Goal: Transaction & Acquisition: Purchase product/service

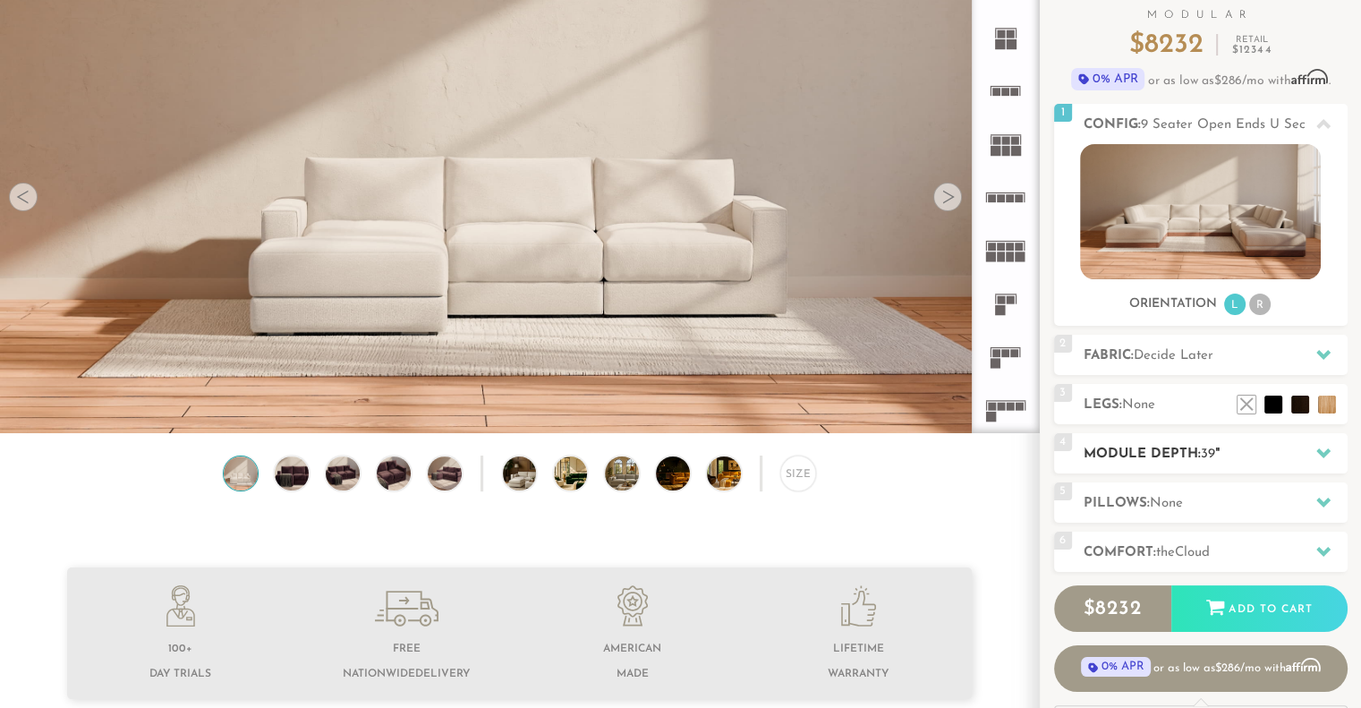
scroll to position [212, 0]
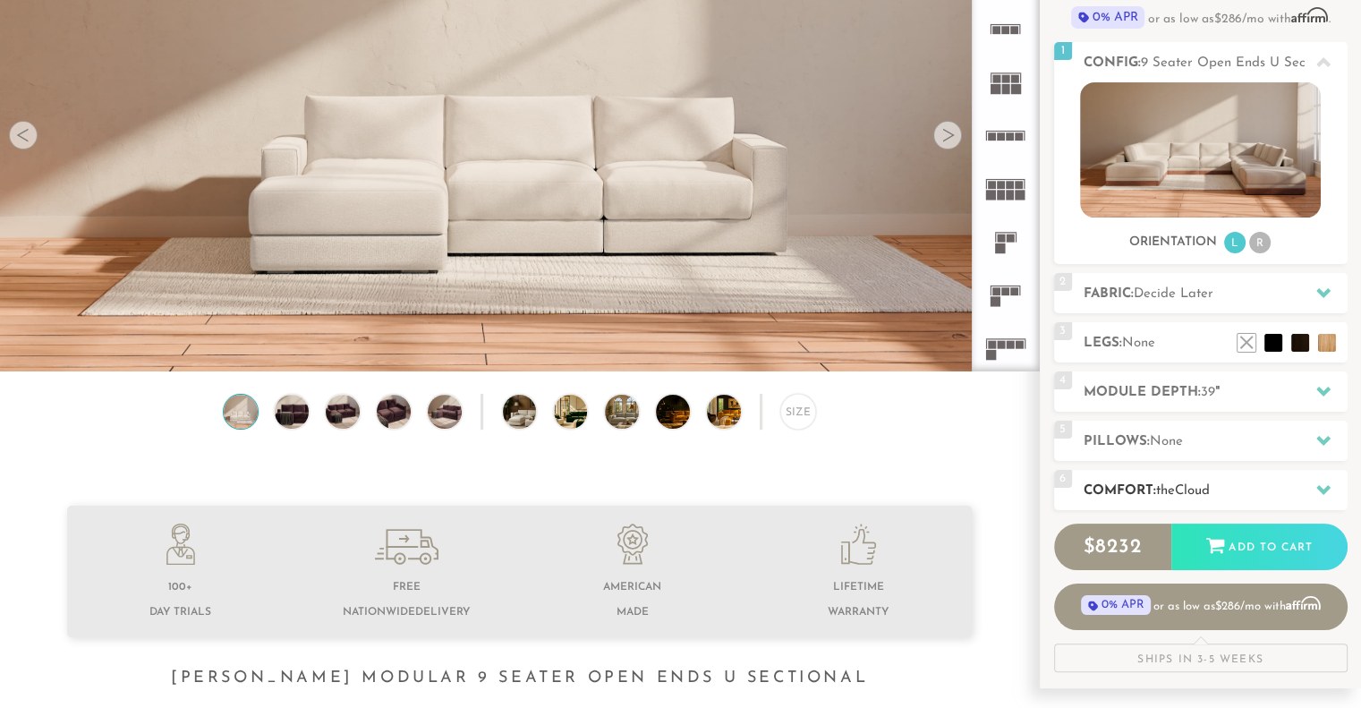
click at [1197, 480] on h2 "Comfort: the Cloud" at bounding box center [1215, 490] width 264 height 21
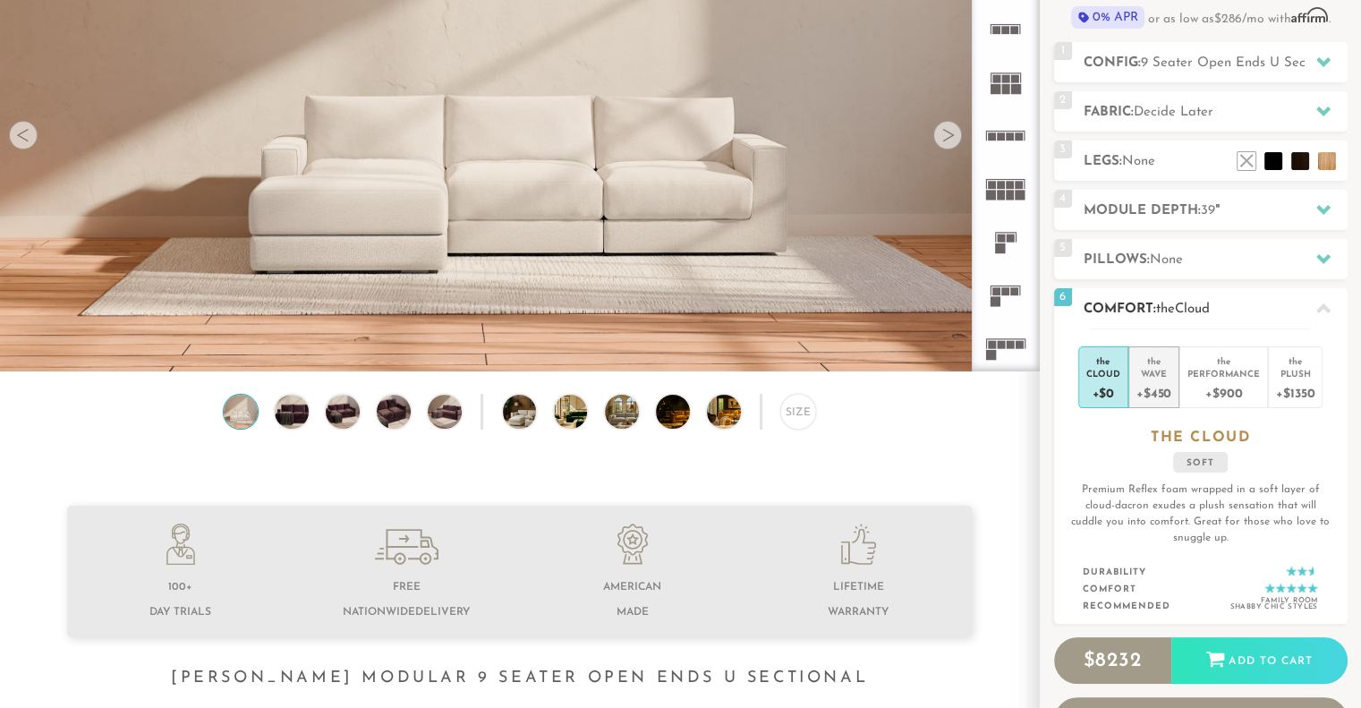
click at [1161, 376] on div "Wave" at bounding box center [1153, 373] width 35 height 13
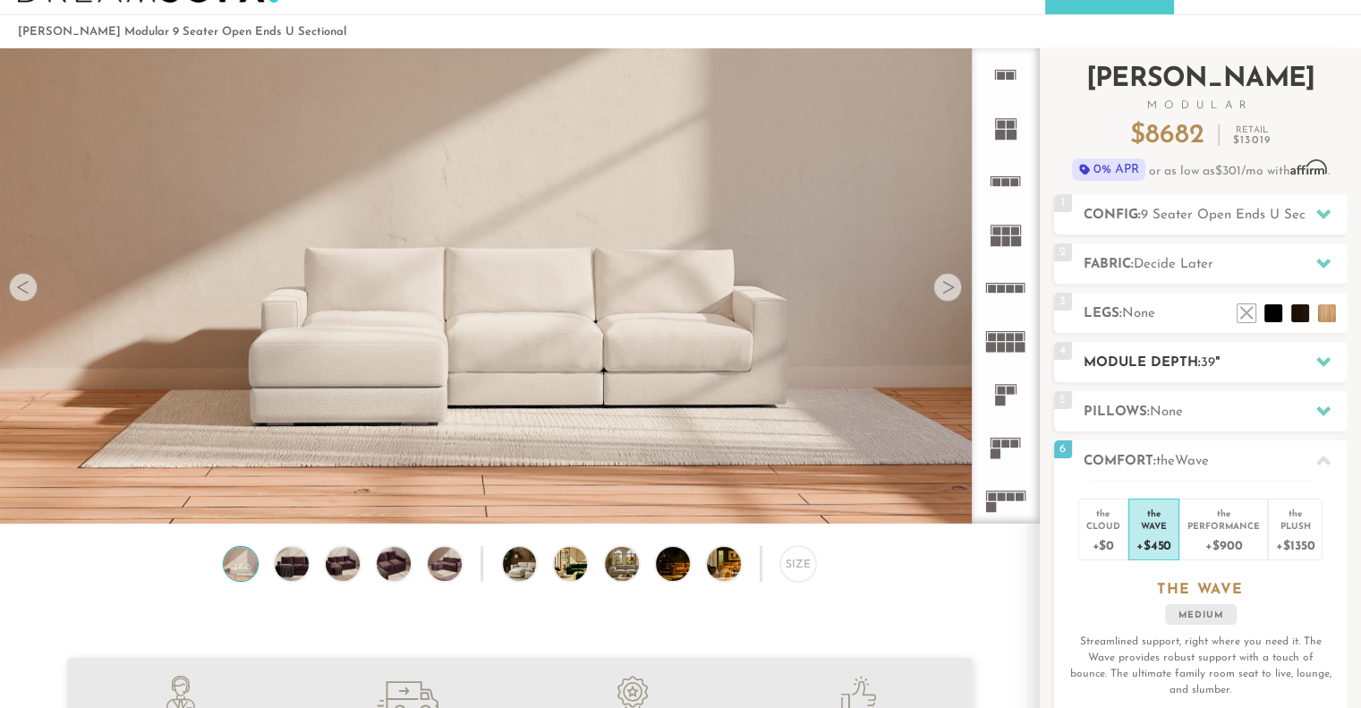
scroll to position [50, 0]
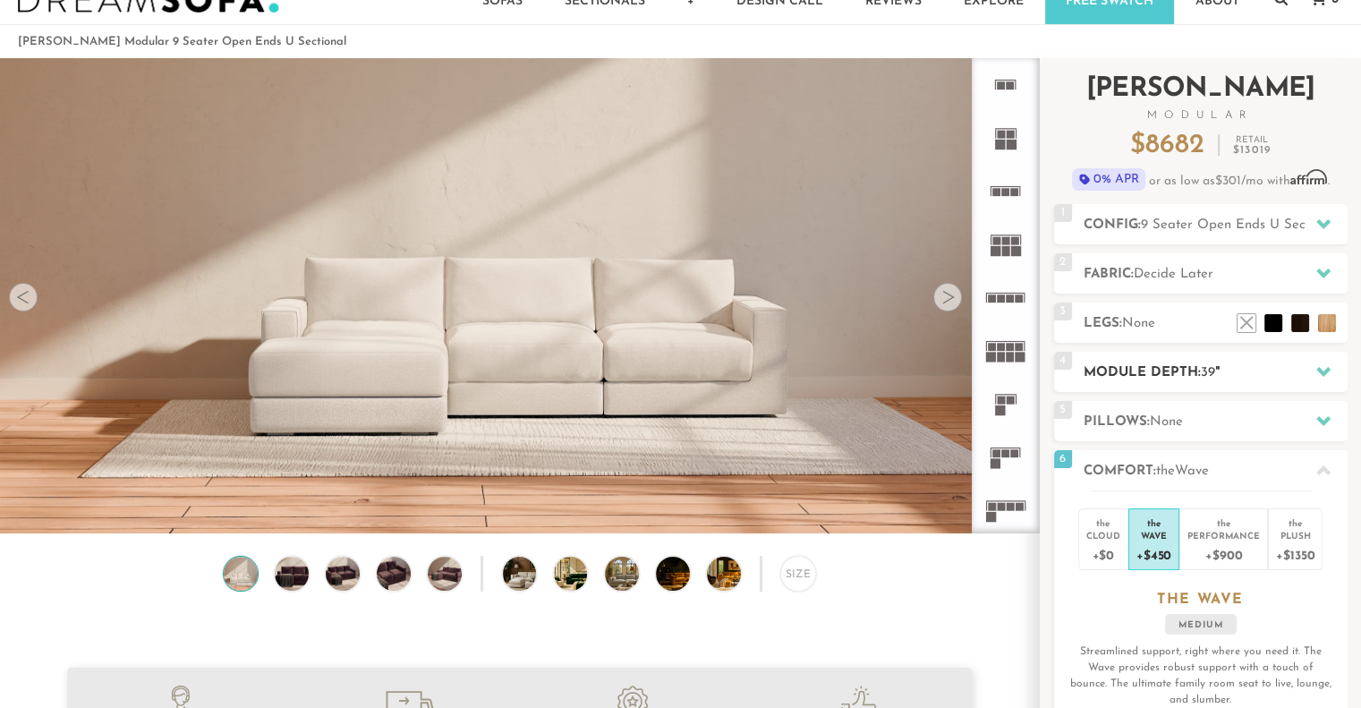
click at [1179, 368] on h2 "Module Depth: 39 "" at bounding box center [1215, 372] width 264 height 21
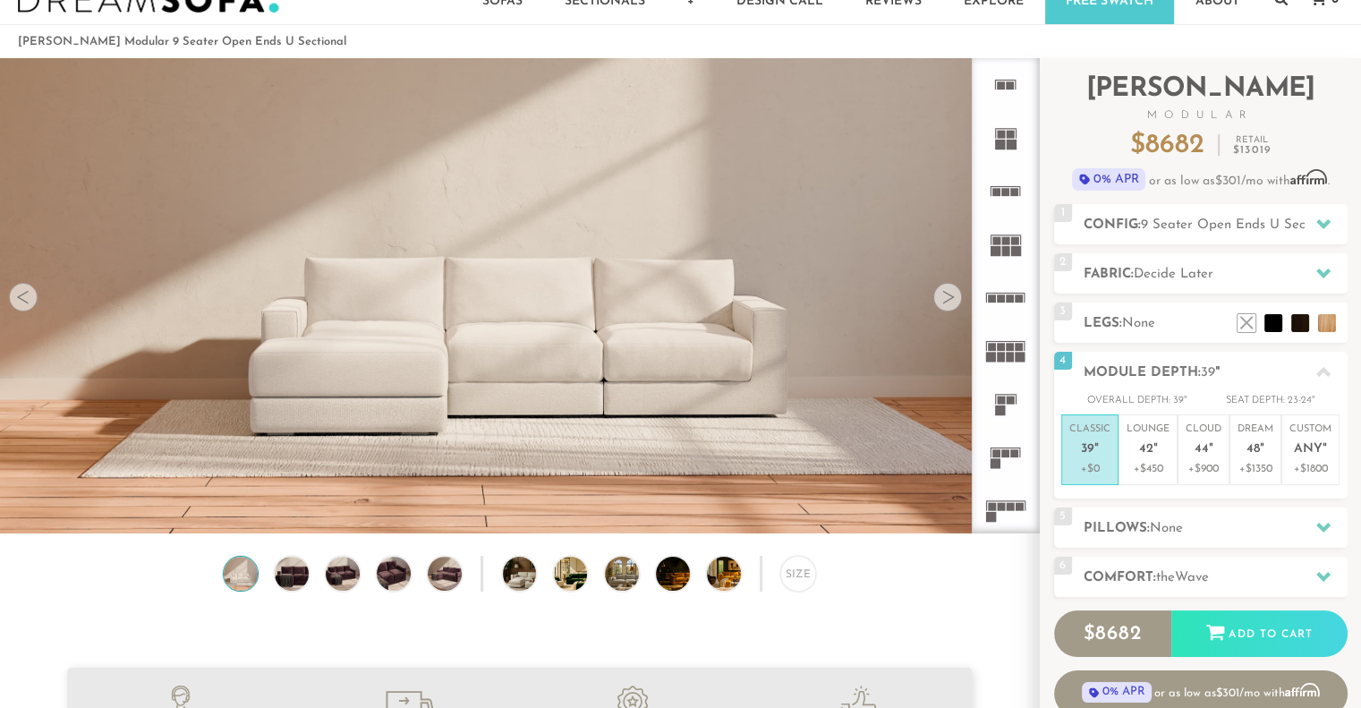
click at [945, 306] on div at bounding box center [947, 297] width 29 height 29
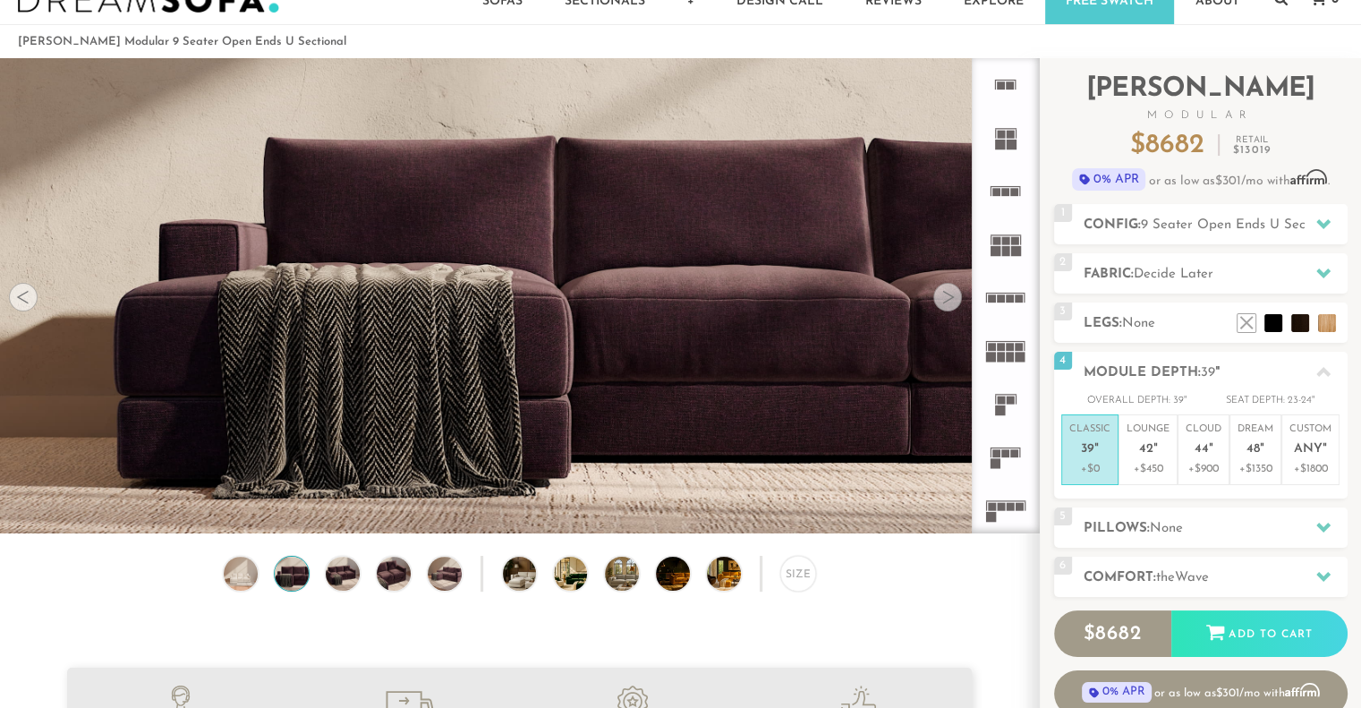
click at [945, 306] on div at bounding box center [947, 297] width 29 height 29
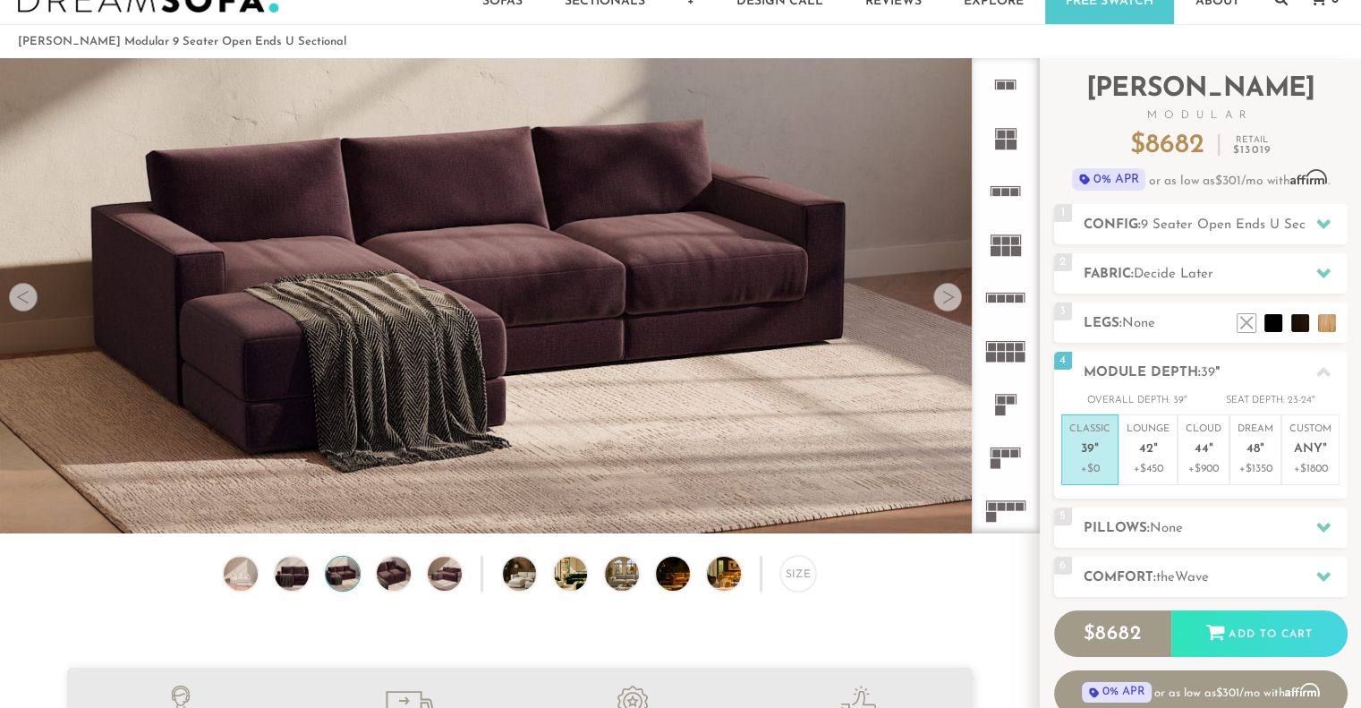
click at [945, 306] on div at bounding box center [947, 297] width 29 height 29
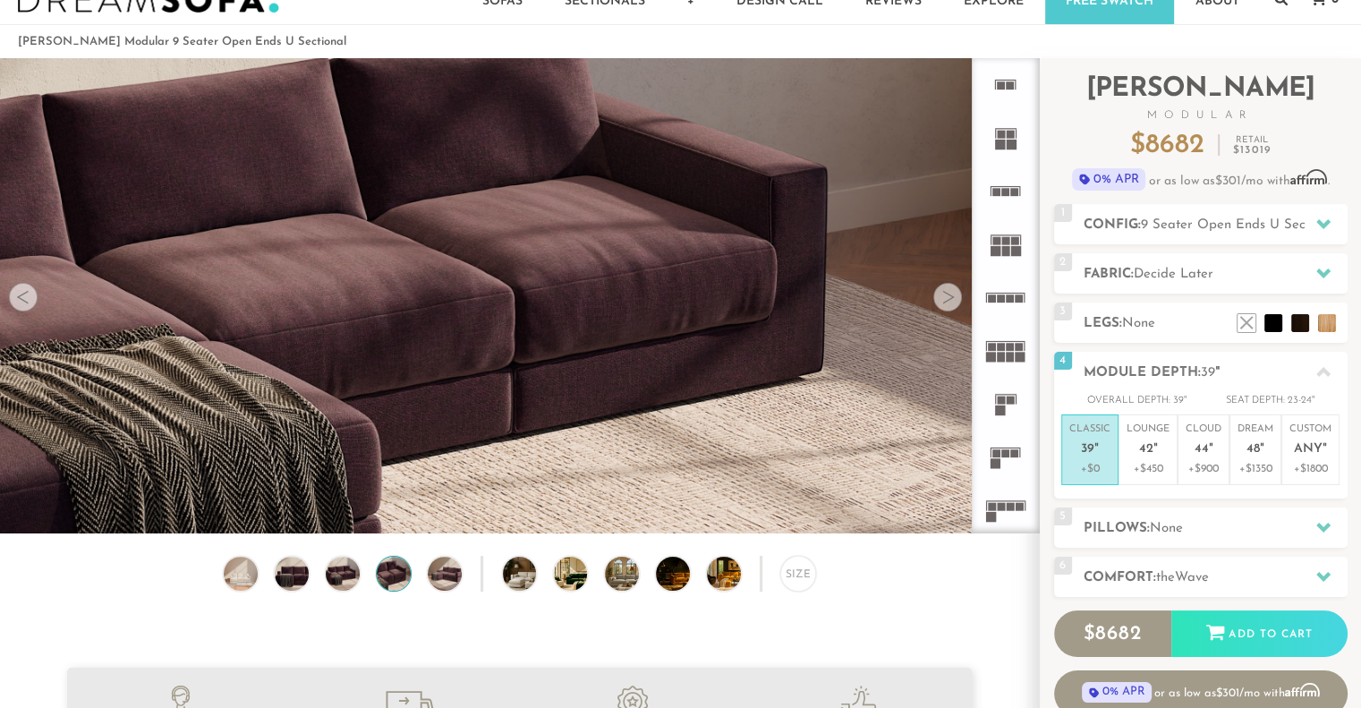
click at [945, 306] on div at bounding box center [947, 297] width 29 height 29
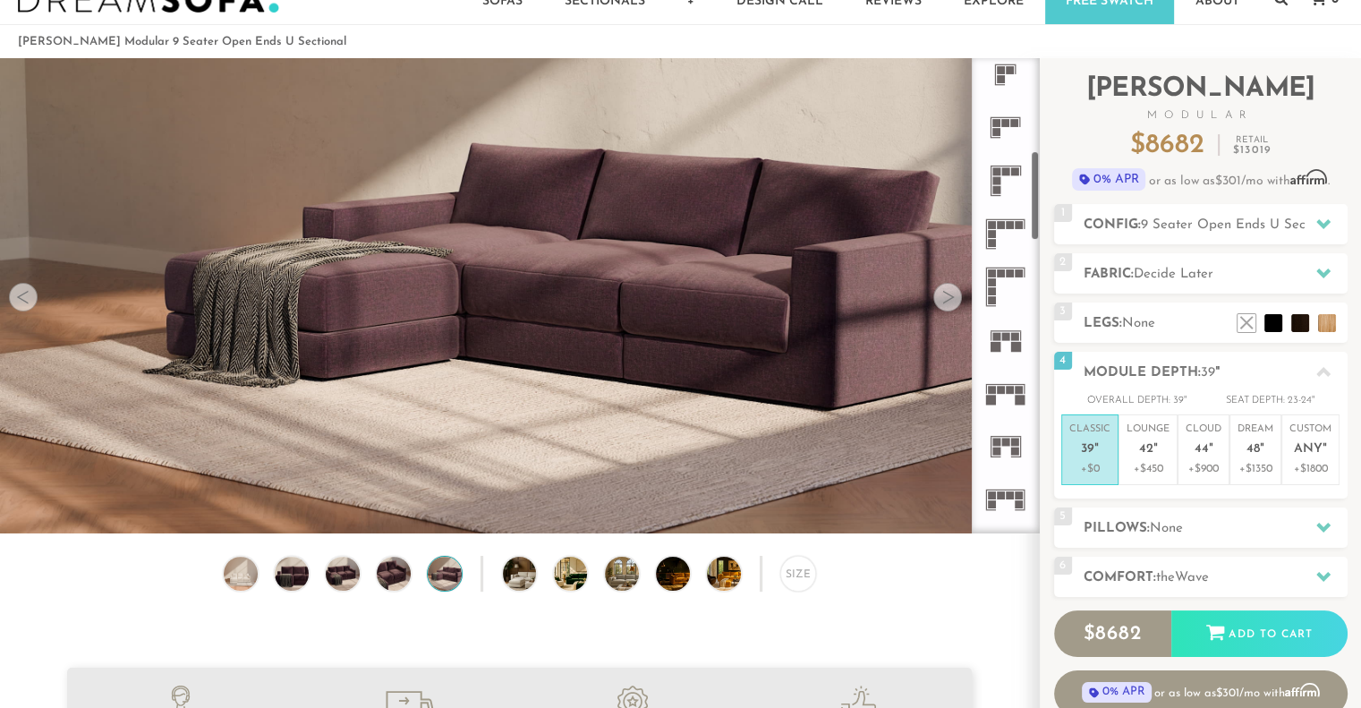
scroll to position [490, 0]
click at [1003, 389] on rect at bounding box center [1001, 388] width 8 height 8
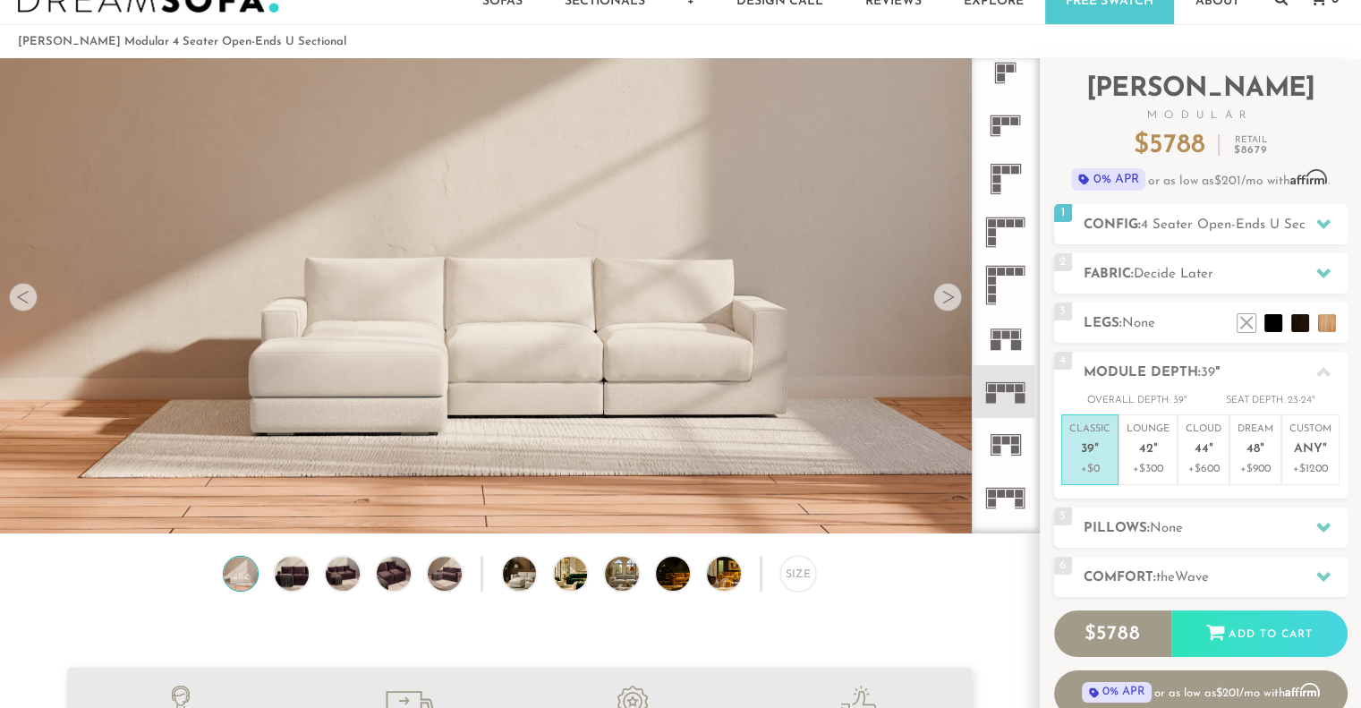
click at [944, 295] on div at bounding box center [947, 297] width 29 height 29
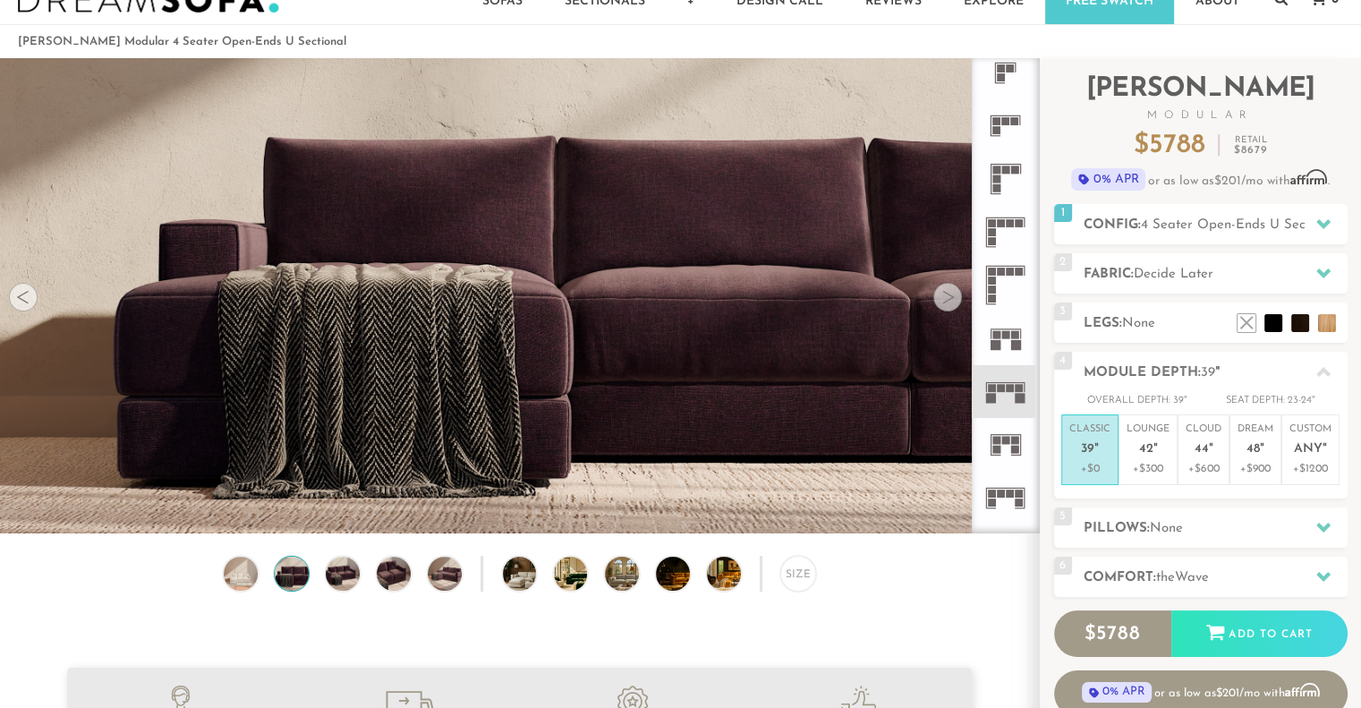
click at [944, 295] on div at bounding box center [947, 297] width 29 height 29
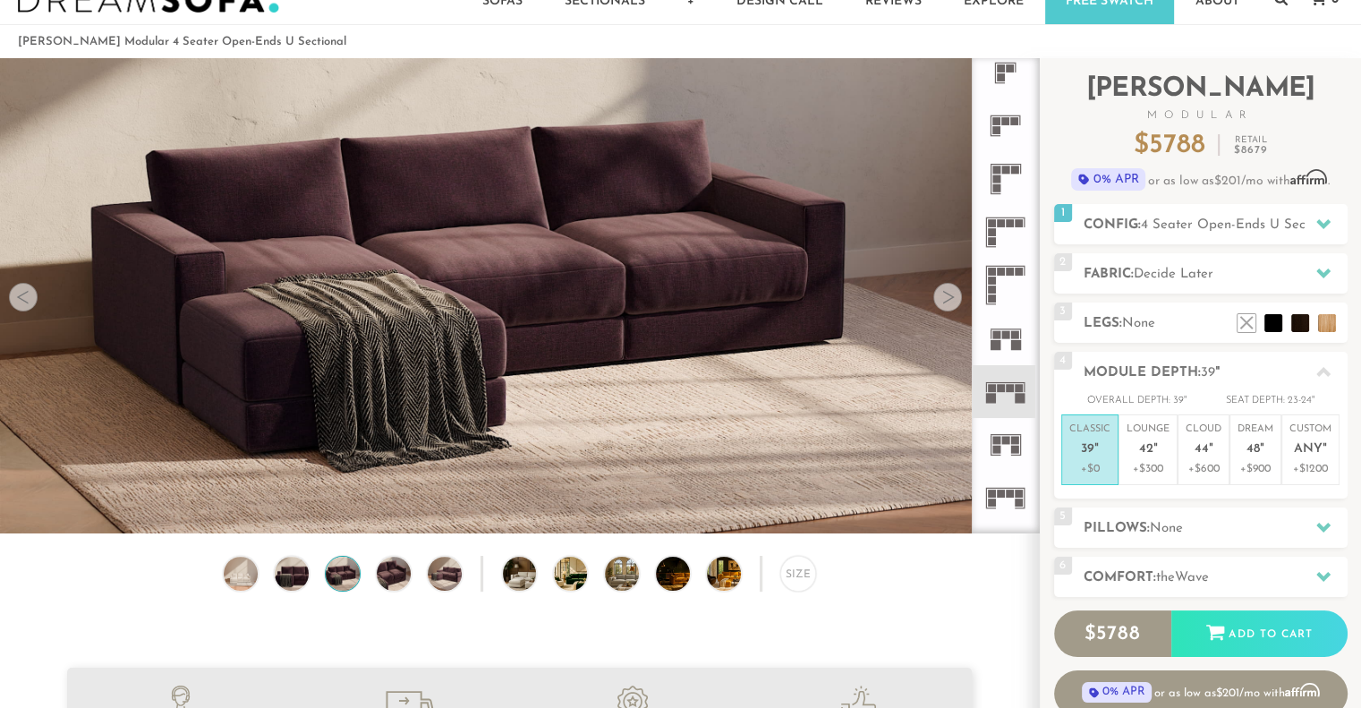
click at [944, 295] on div at bounding box center [947, 297] width 29 height 29
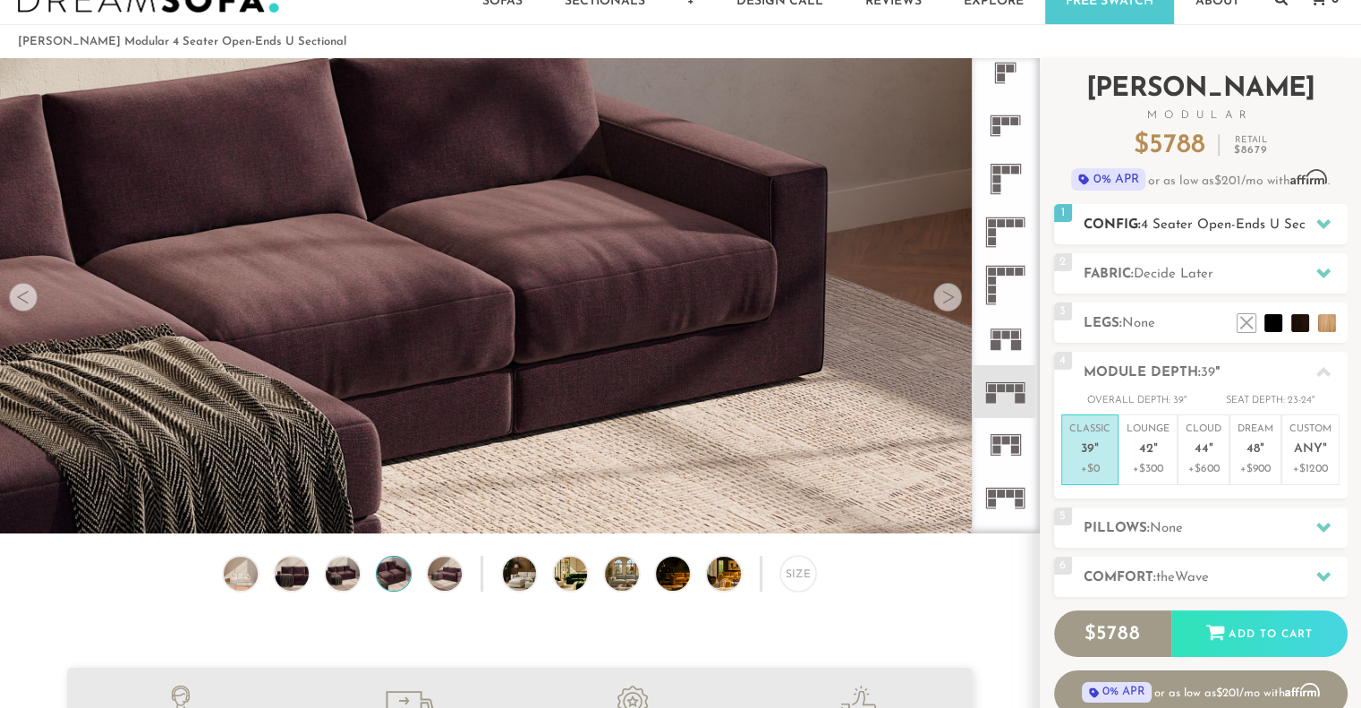
click at [1151, 228] on span "4 Seater Open-Ends U Sectional" at bounding box center [1240, 224] width 199 height 13
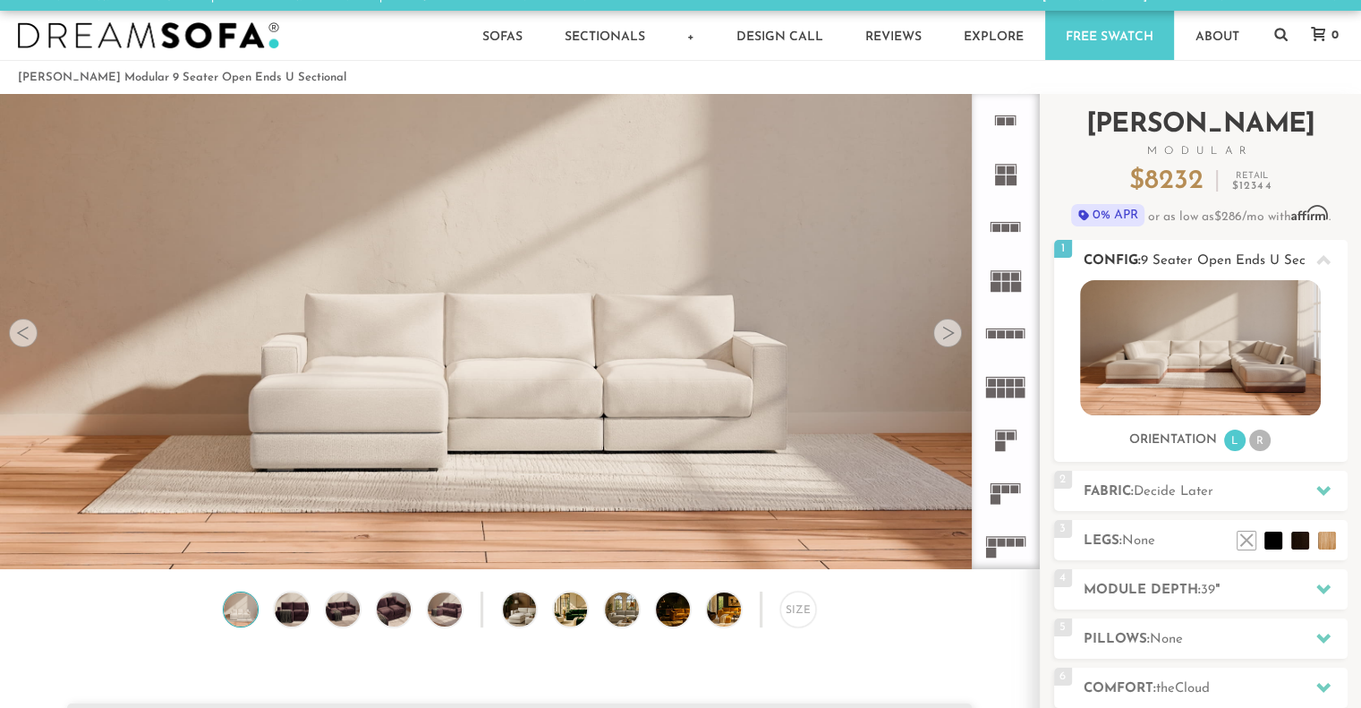
scroll to position [19899, 1346]
click at [1263, 444] on li "R" at bounding box center [1259, 439] width 21 height 21
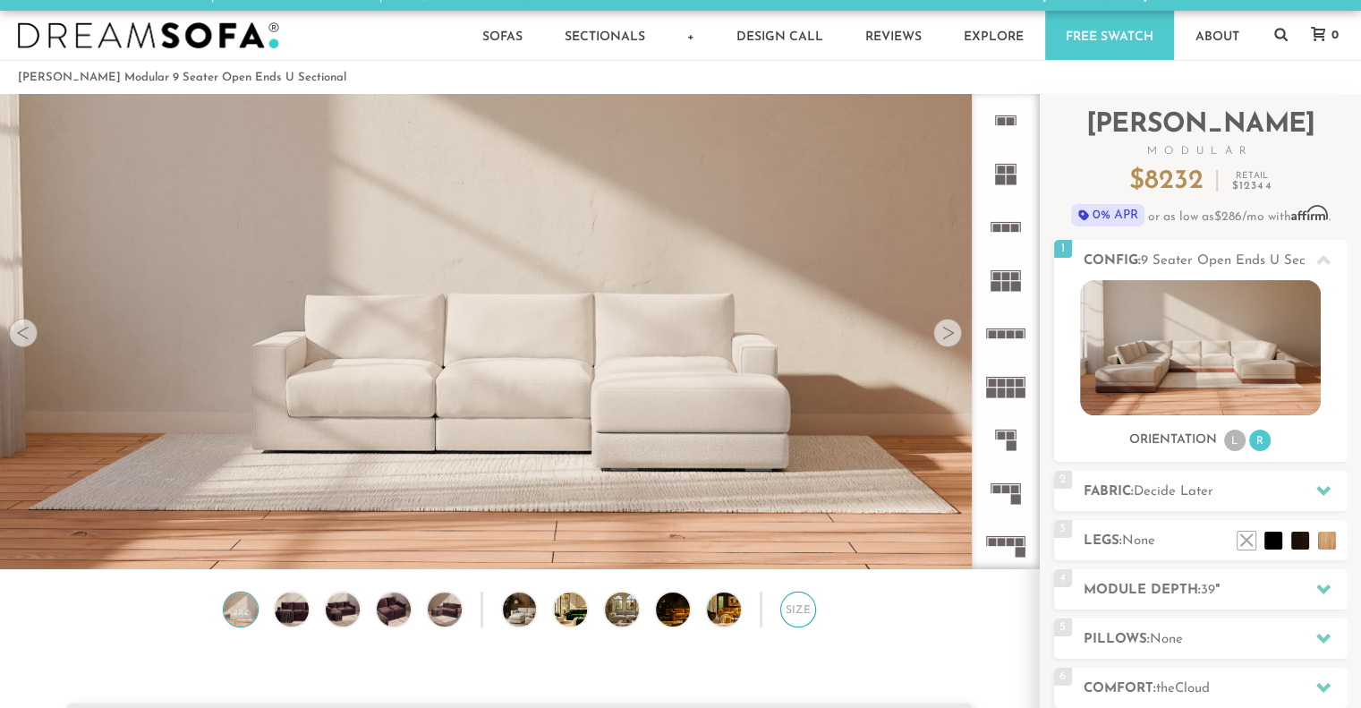
click at [789, 604] on div "Size" at bounding box center [798, 609] width 36 height 36
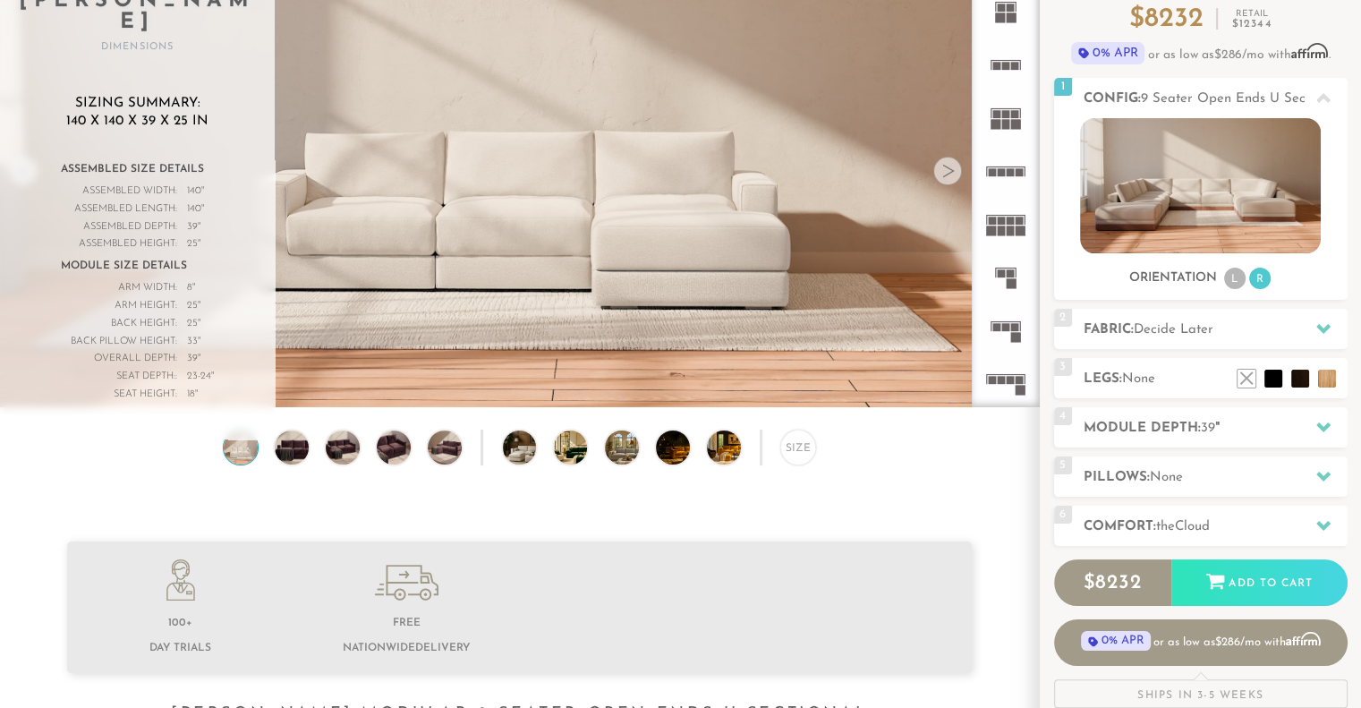
scroll to position [177, 0]
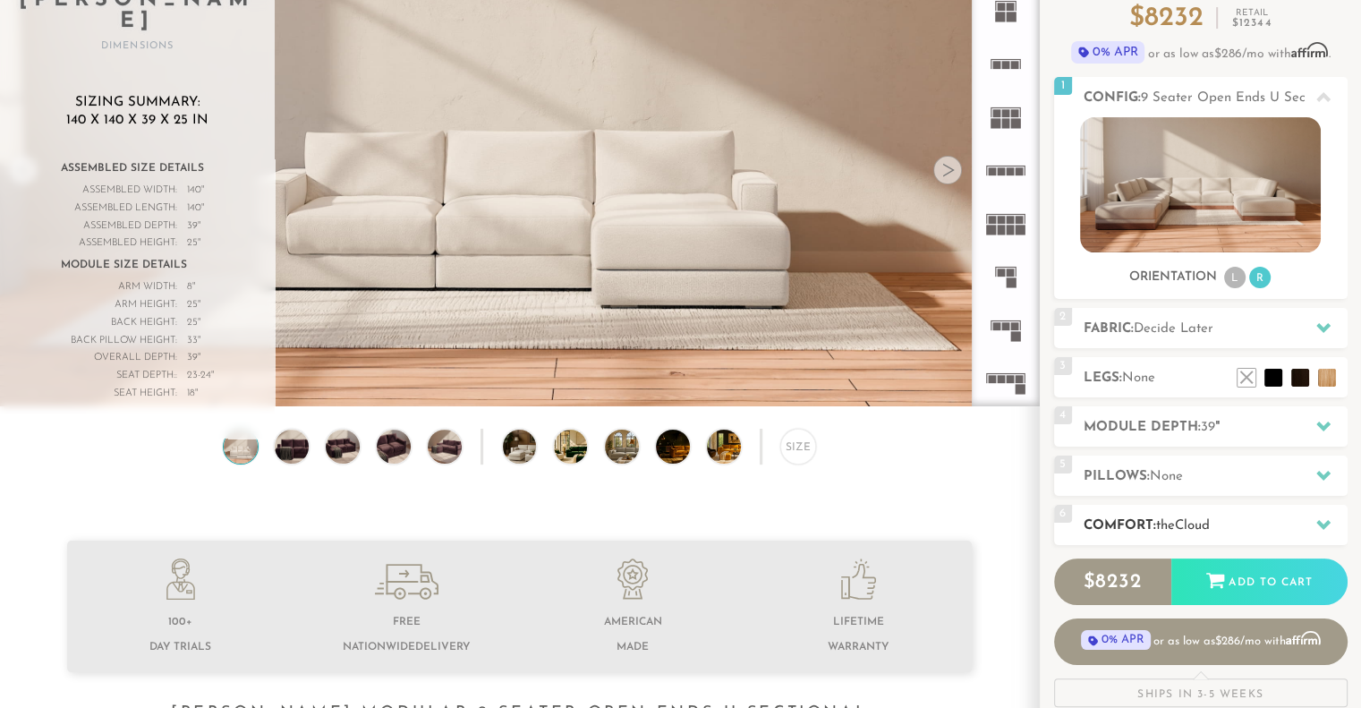
click at [1175, 520] on span "the" at bounding box center [1165, 525] width 19 height 13
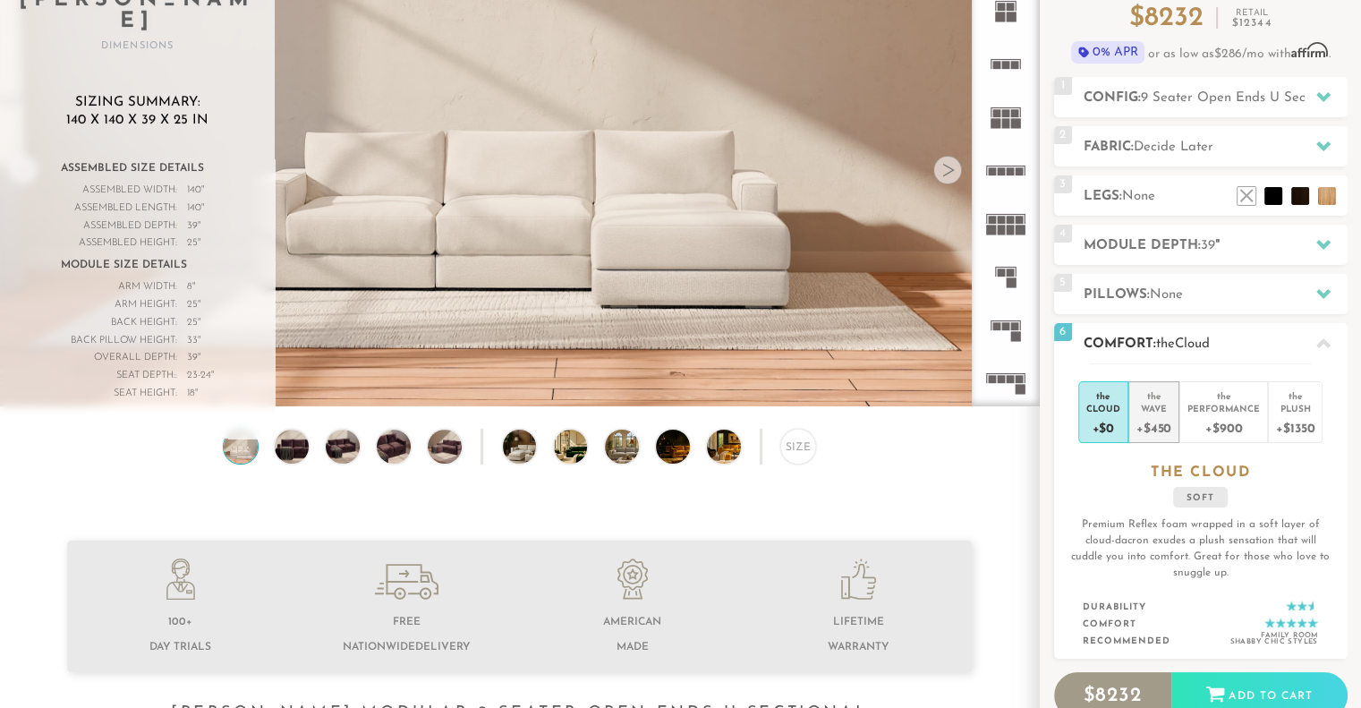
click at [1167, 407] on div "Wave" at bounding box center [1153, 408] width 35 height 13
click at [1208, 344] on span "Wave" at bounding box center [1192, 343] width 34 height 13
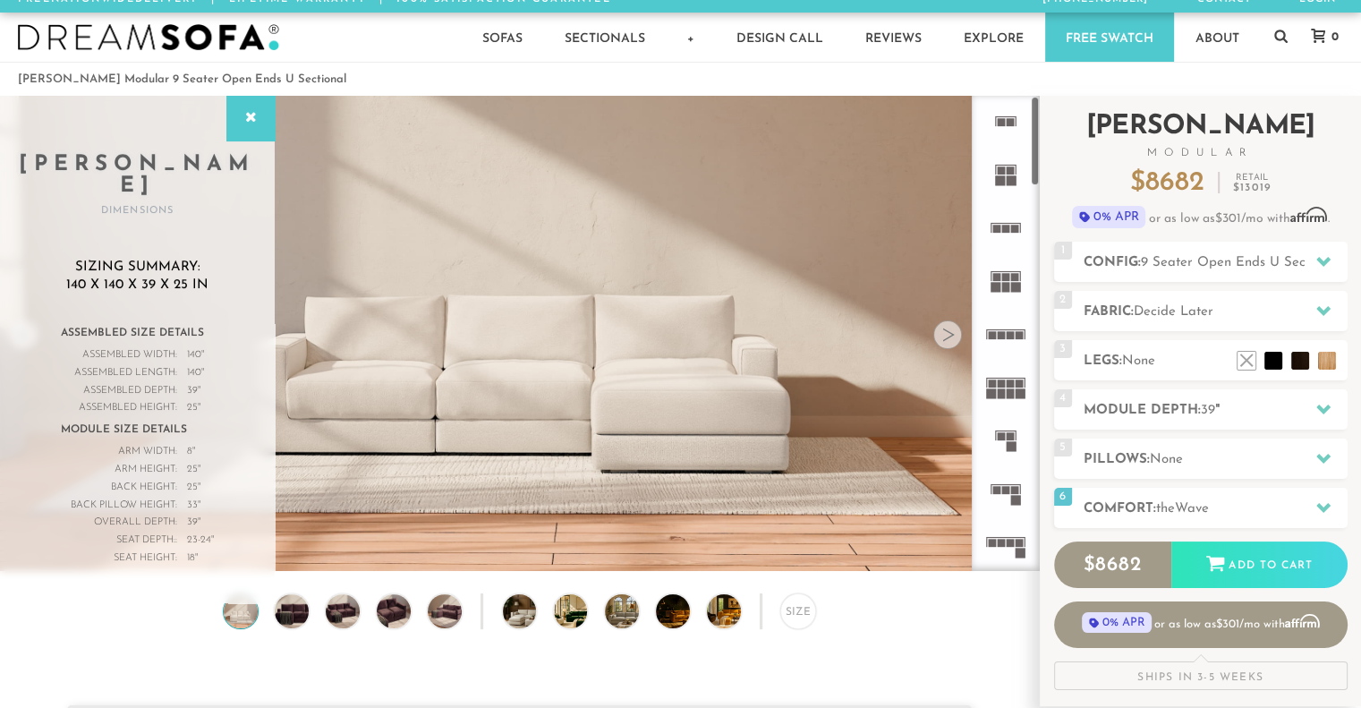
scroll to position [0, 0]
click at [1158, 318] on h2 "Fabric: Decide Later" at bounding box center [1215, 311] width 264 height 21
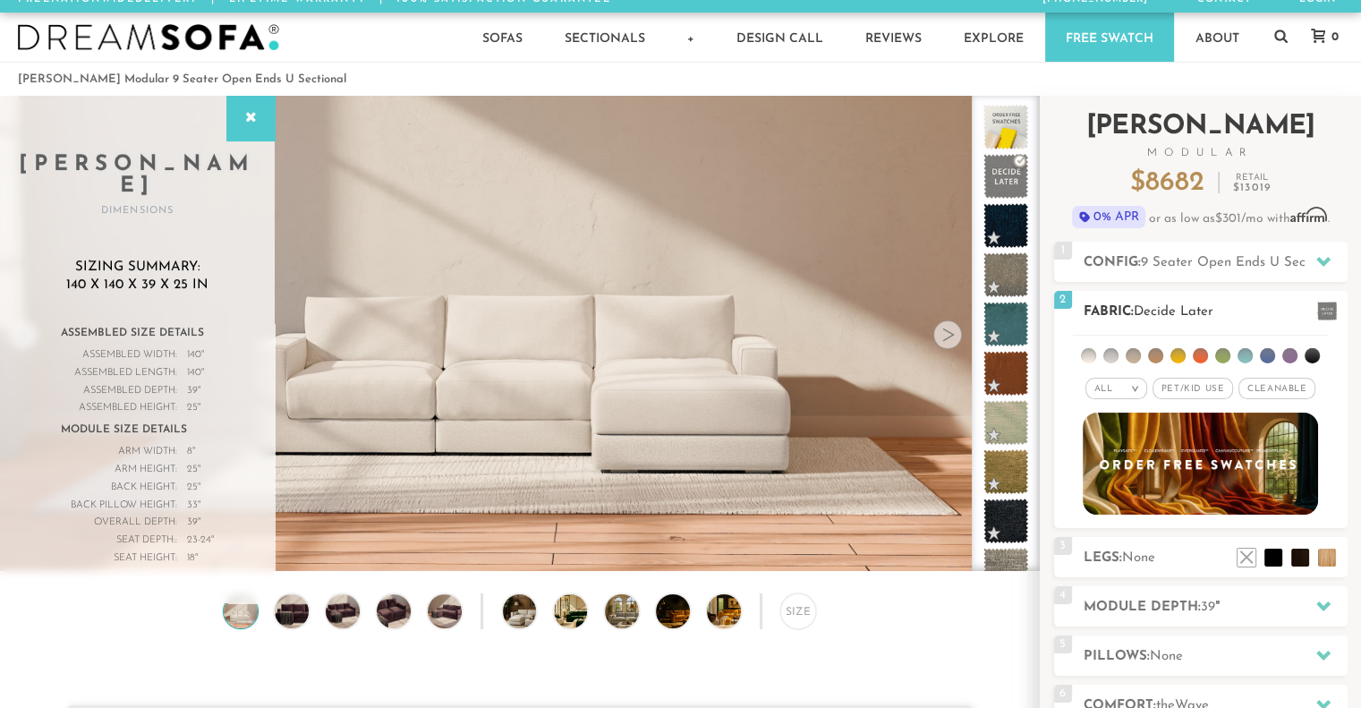
click at [1158, 318] on h2 "Fabric: Decide Later" at bounding box center [1215, 311] width 264 height 21
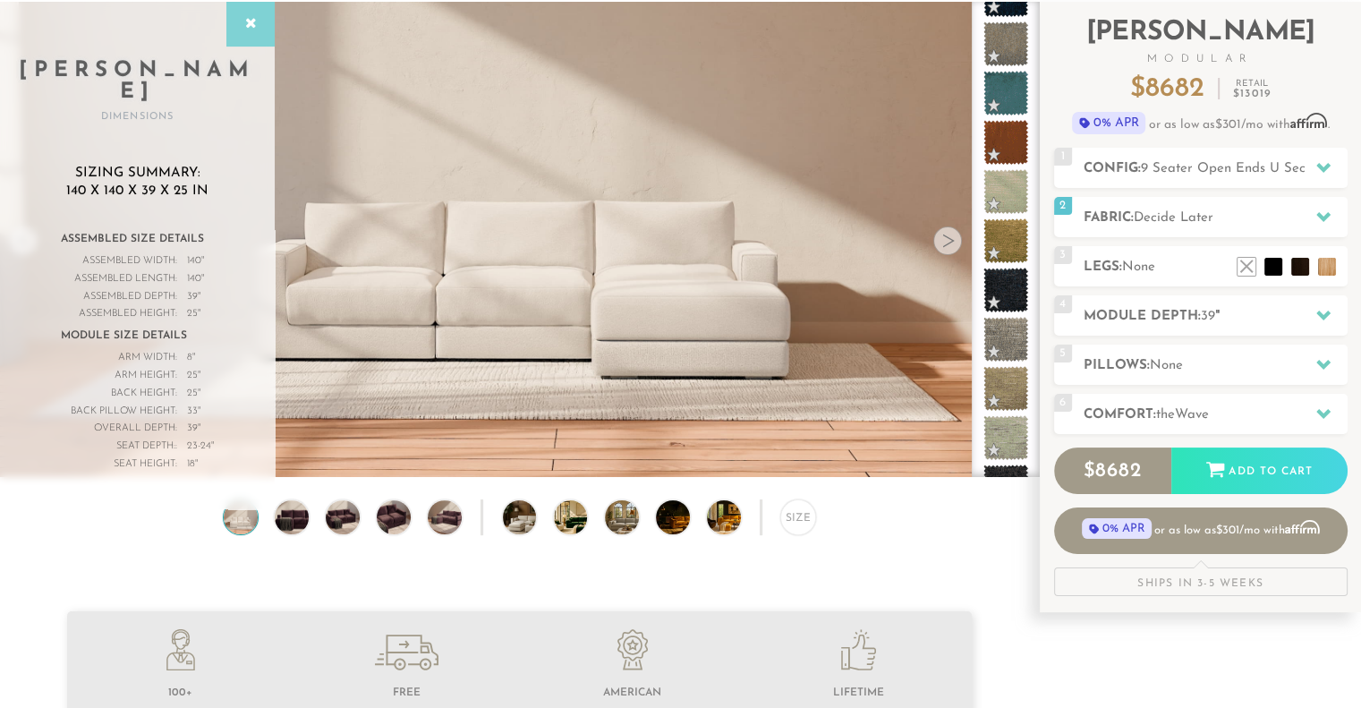
click at [242, 31] on div at bounding box center [250, 24] width 48 height 45
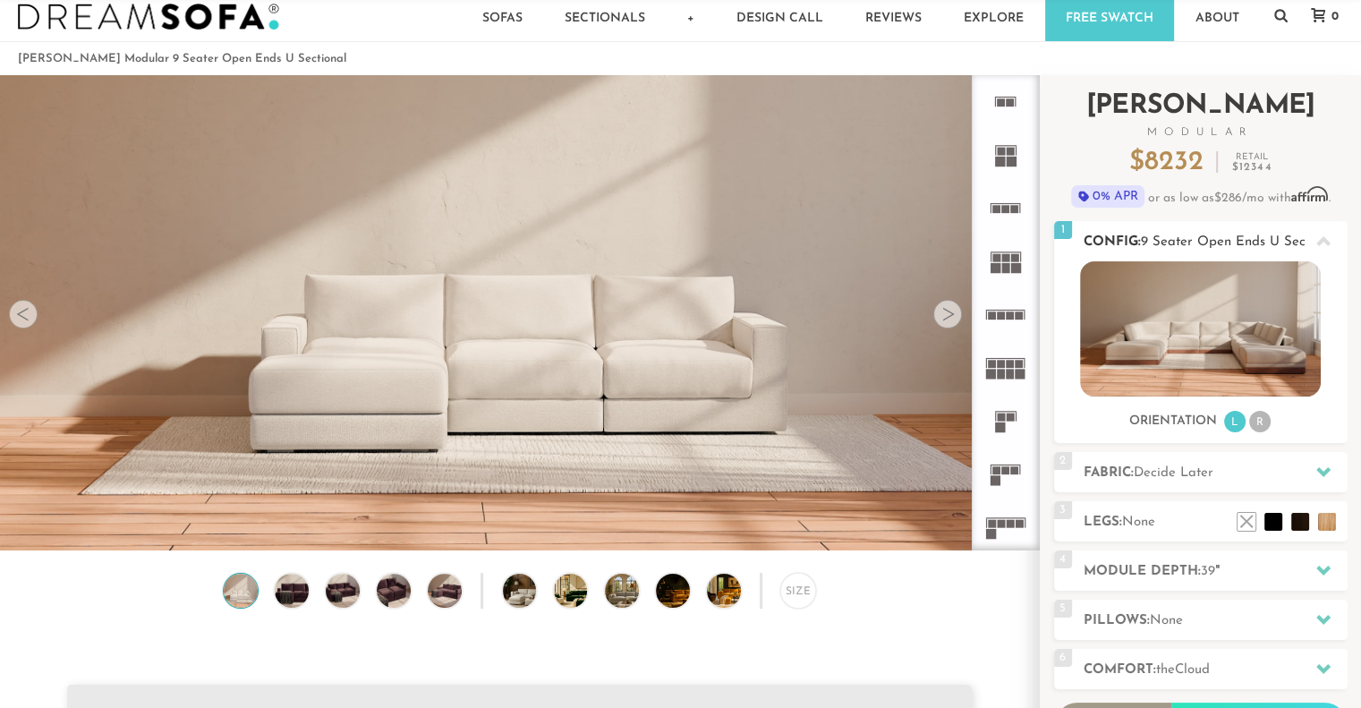
click at [1271, 425] on ul "L R" at bounding box center [1247, 422] width 50 height 24
click at [1264, 424] on li "R" at bounding box center [1259, 421] width 21 height 21
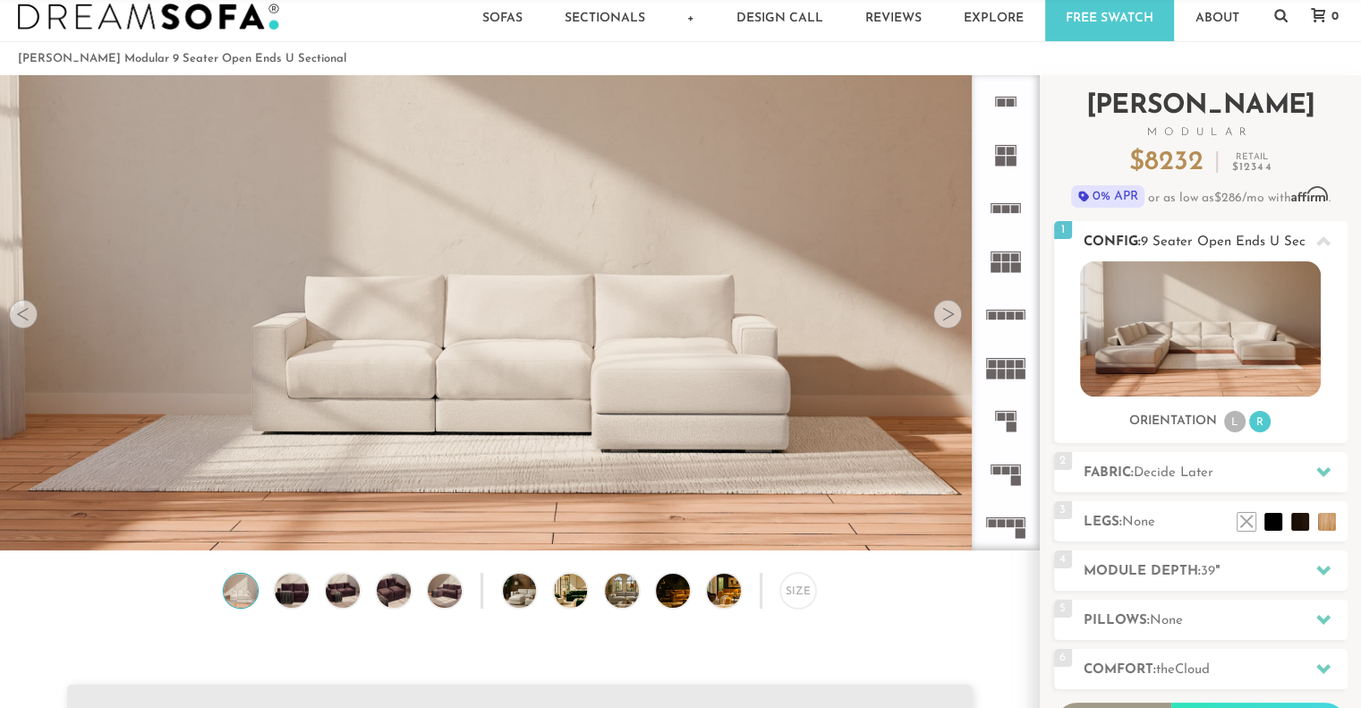
click at [1234, 429] on li "L" at bounding box center [1234, 421] width 21 height 21
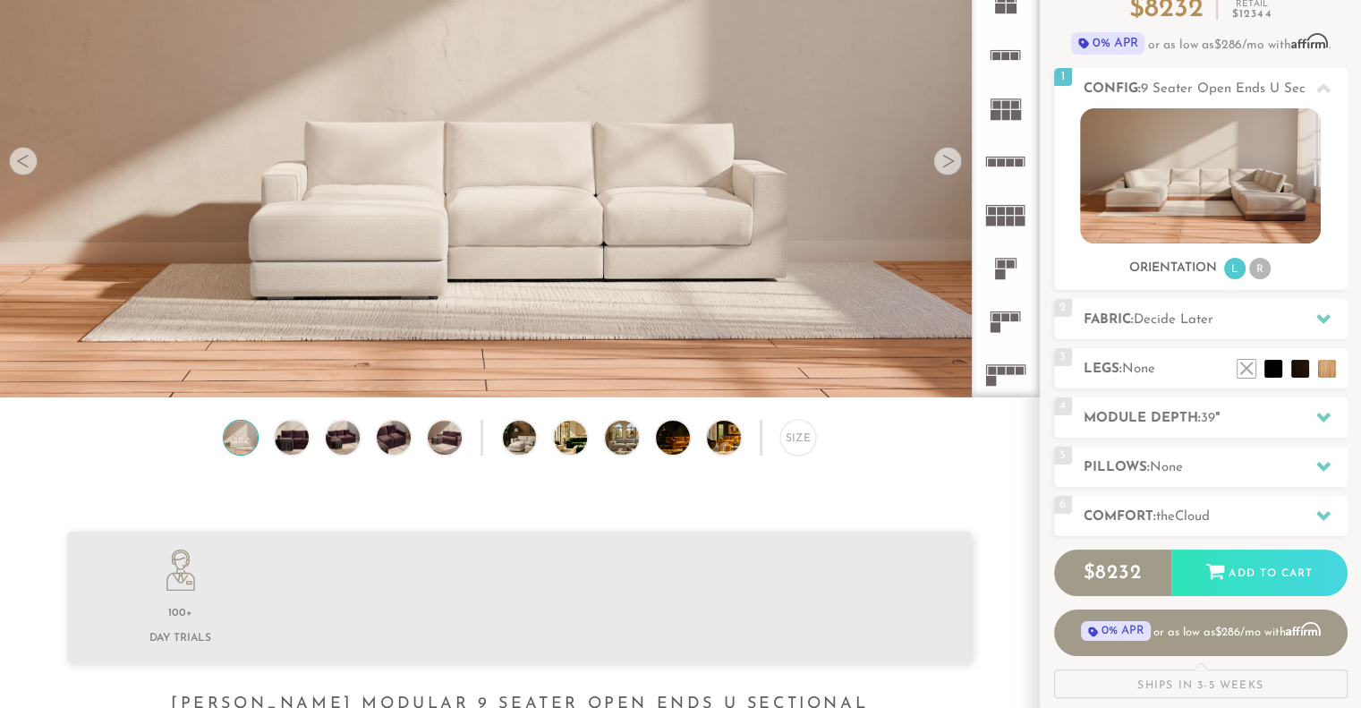
scroll to position [229, 0]
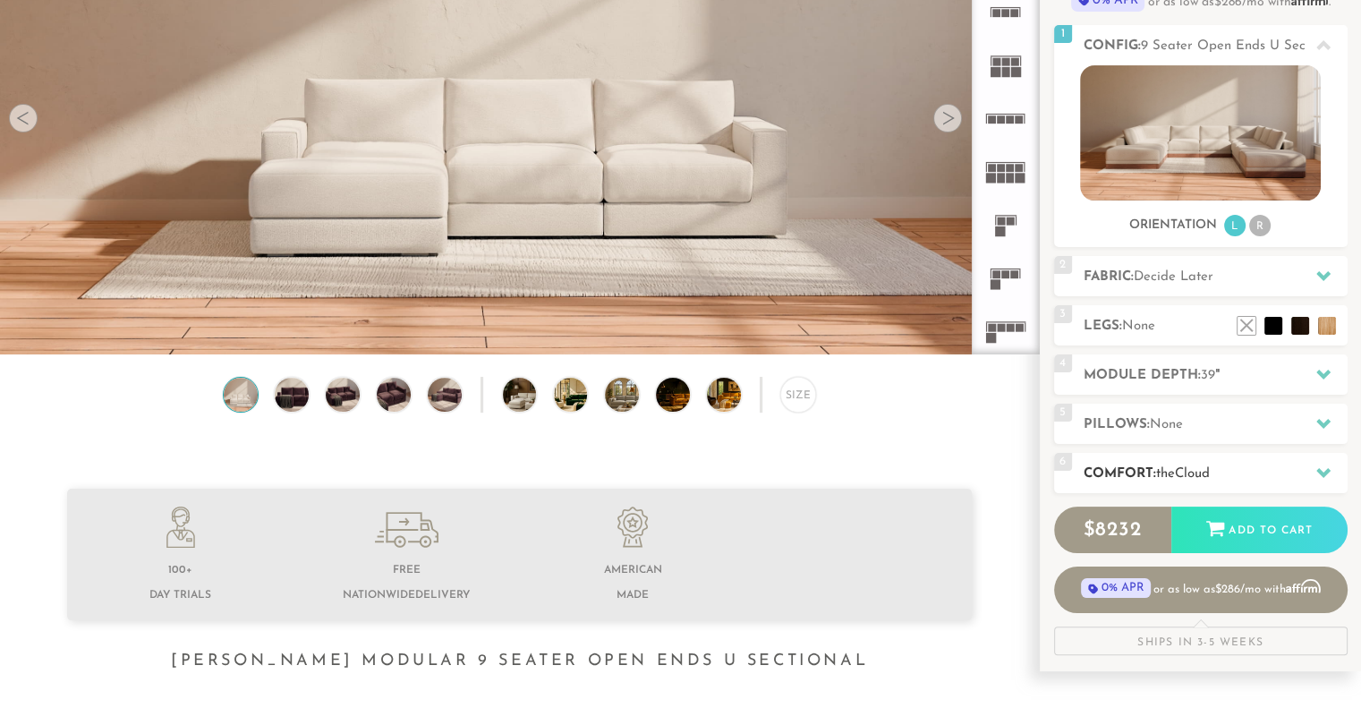
click at [1153, 485] on div "6 Comfort: the Cloud soft" at bounding box center [1200, 473] width 293 height 40
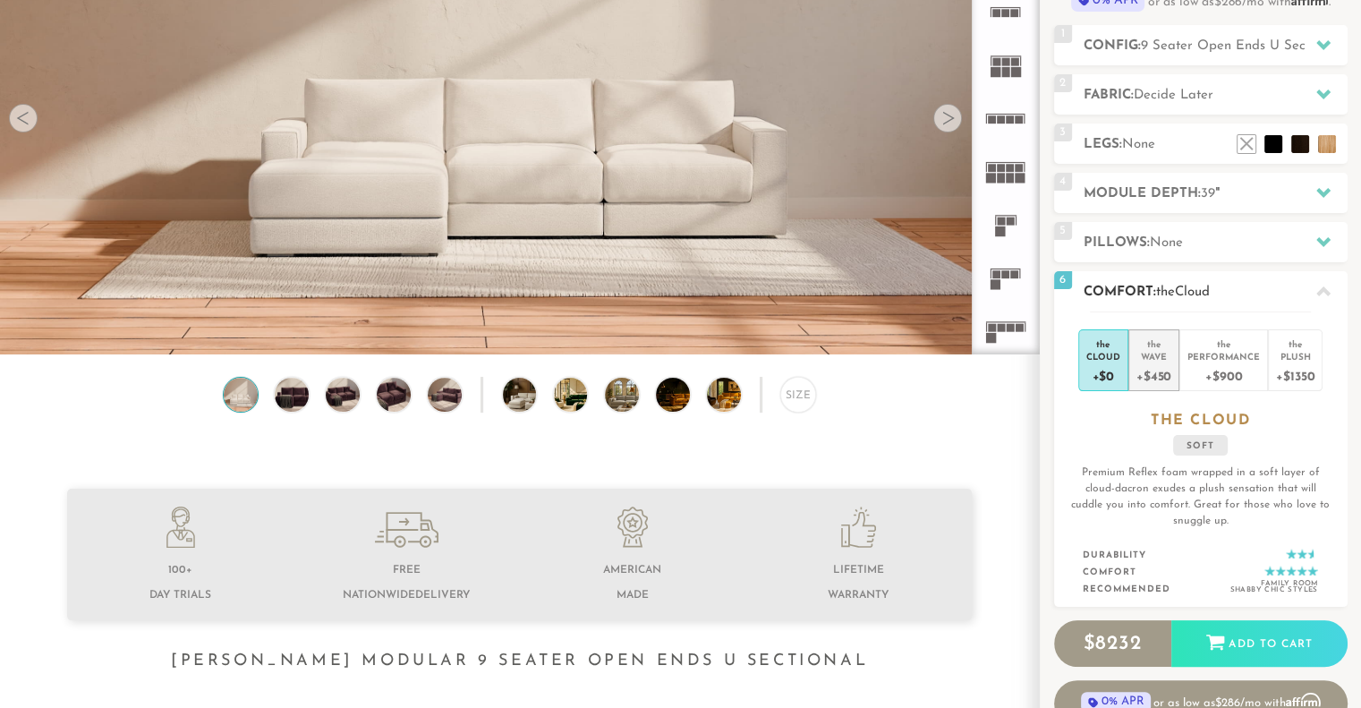
click at [1156, 383] on div "+$450" at bounding box center [1153, 375] width 35 height 26
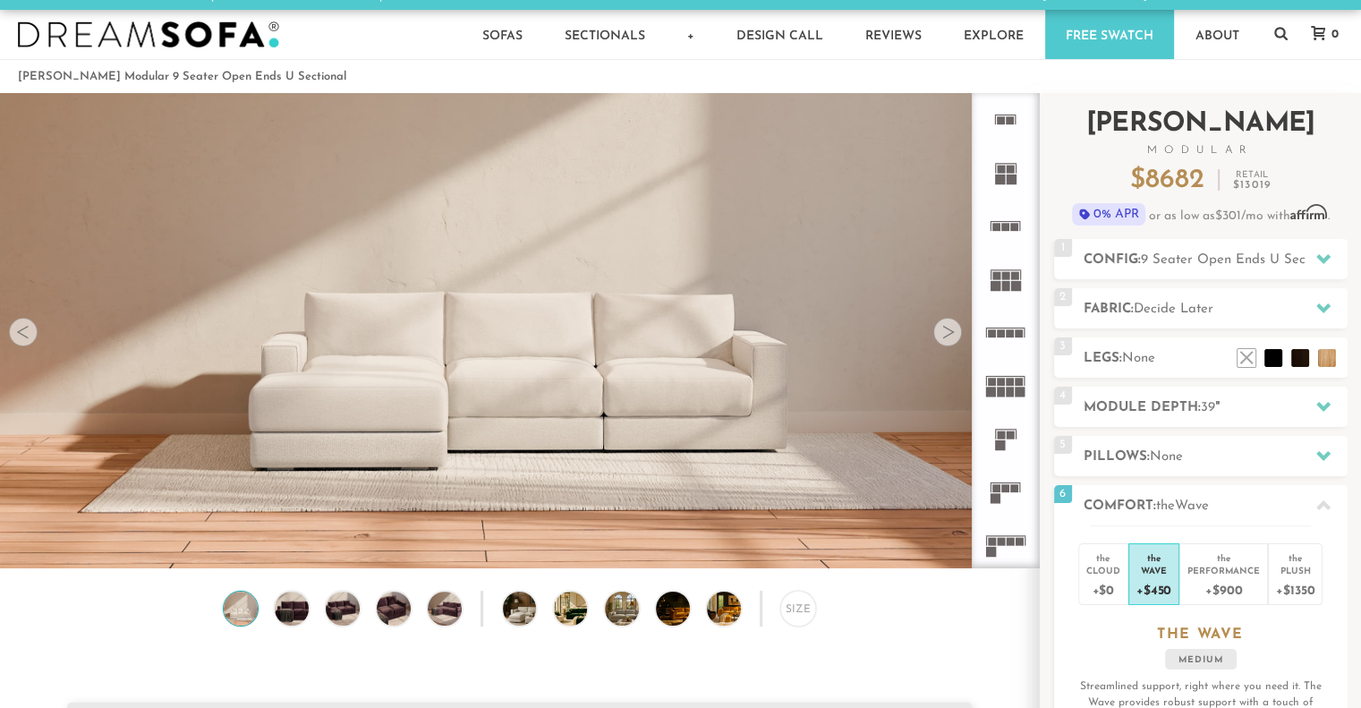
scroll to position [0, 0]
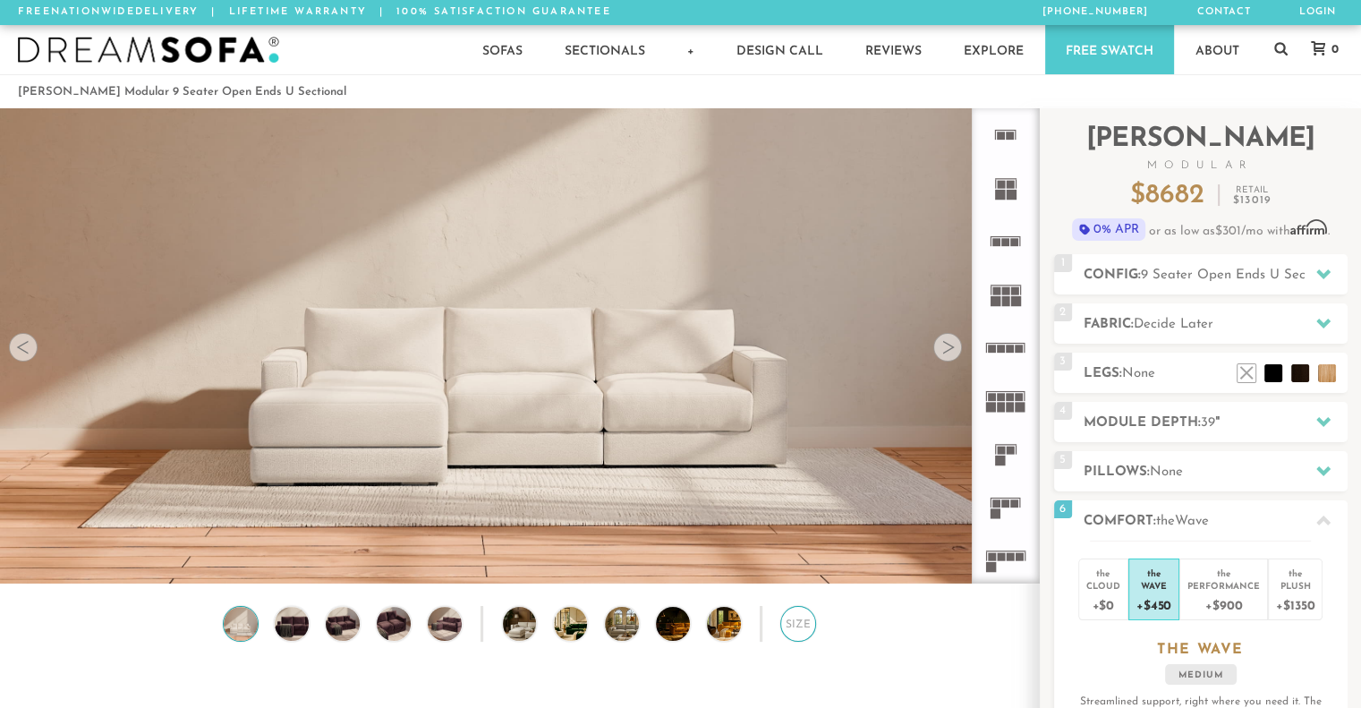
click at [797, 628] on div "Size" at bounding box center [798, 624] width 36 height 36
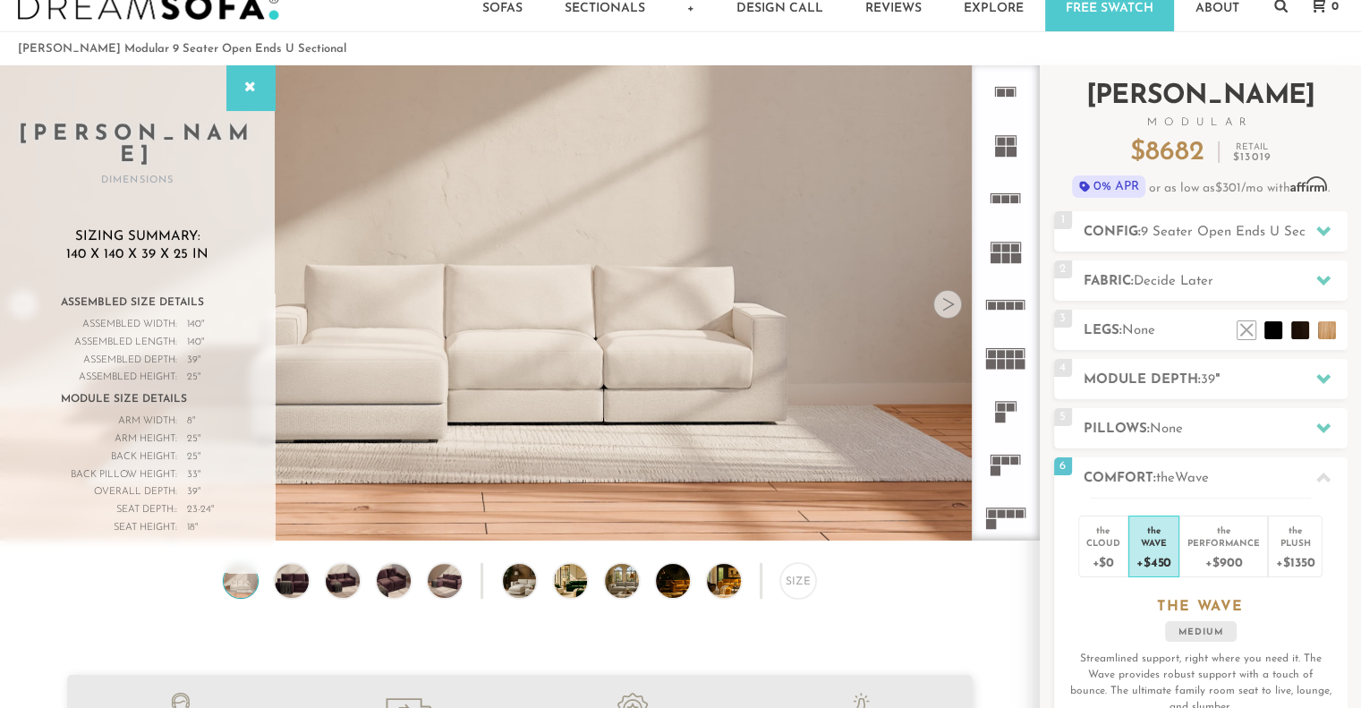
scroll to position [41, 0]
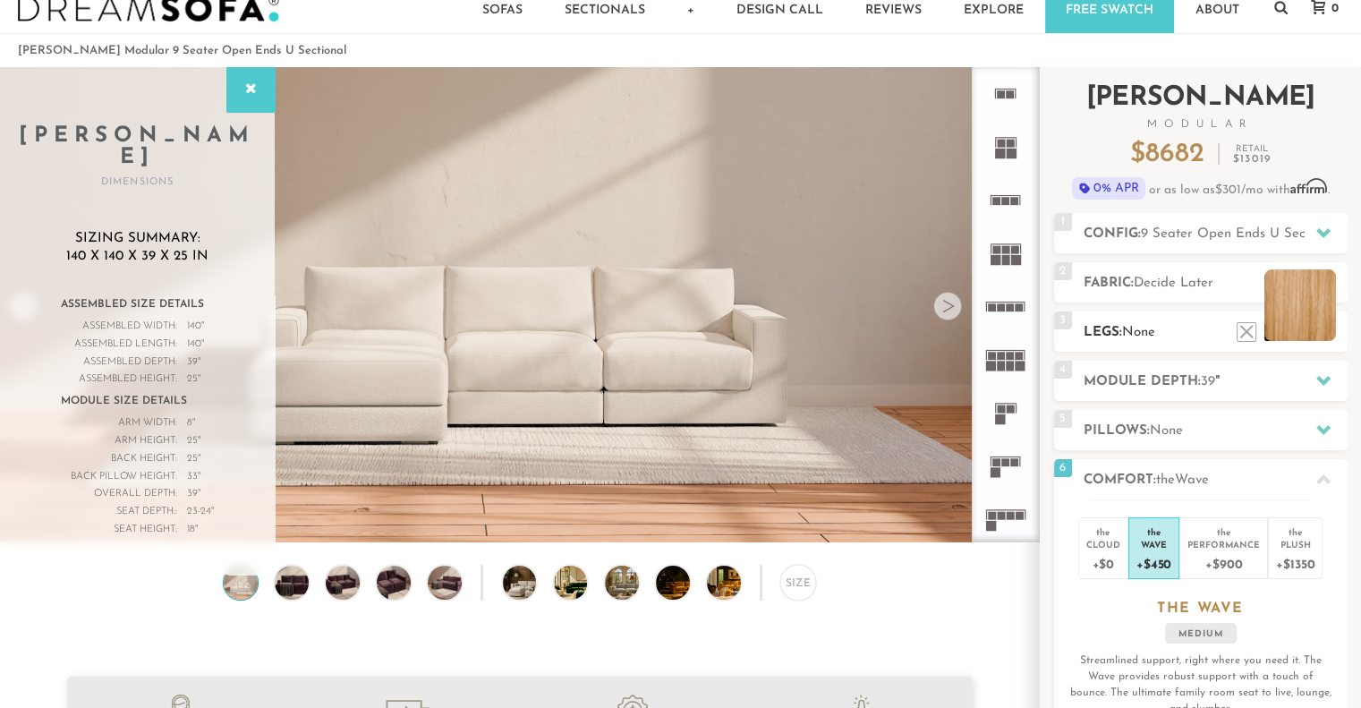
click at [1324, 335] on li at bounding box center [1300, 305] width 72 height 72
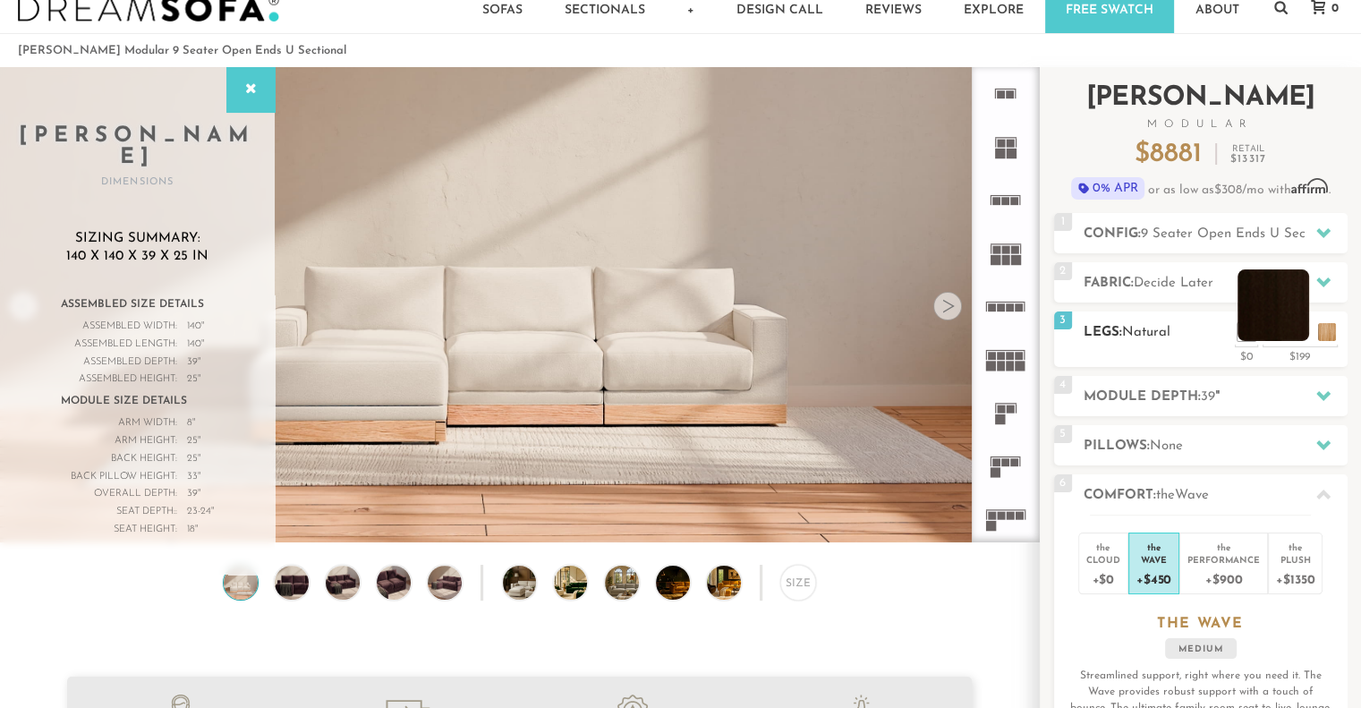
click at [1299, 328] on li at bounding box center [1273, 305] width 72 height 72
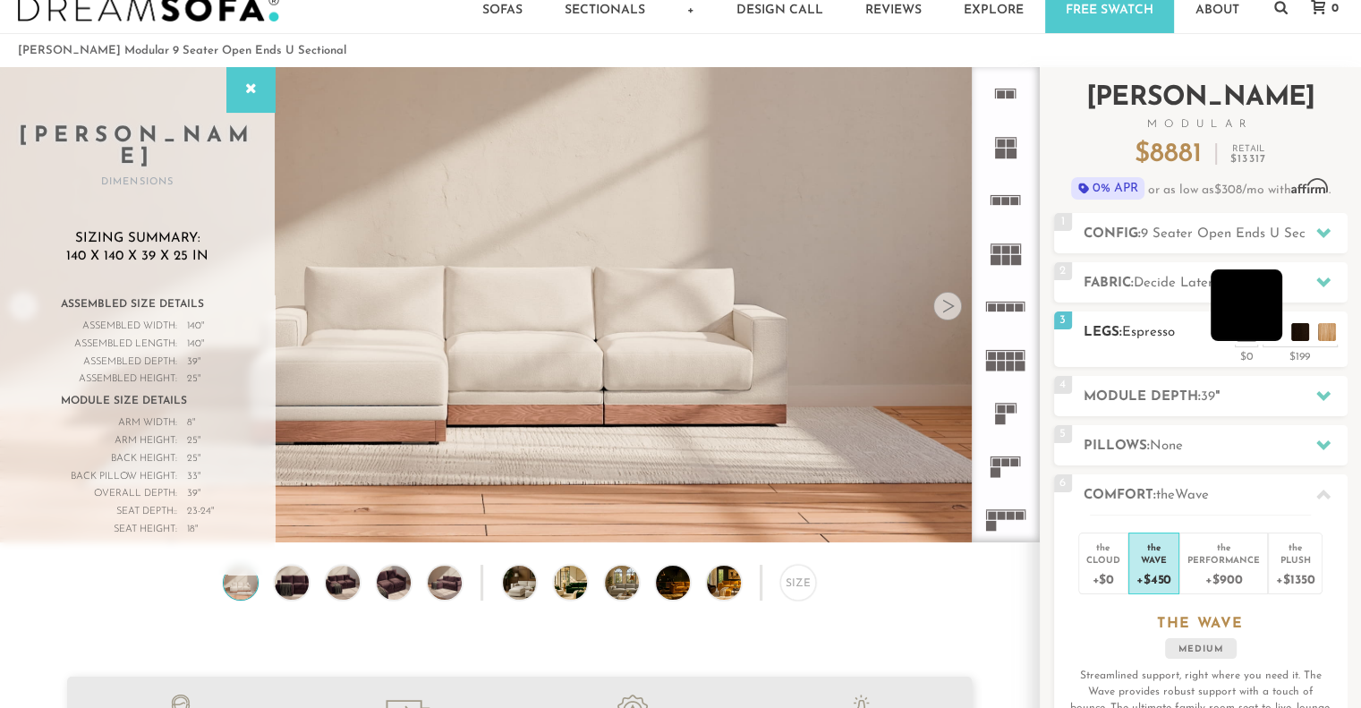
click at [1273, 333] on li at bounding box center [1246, 305] width 72 height 72
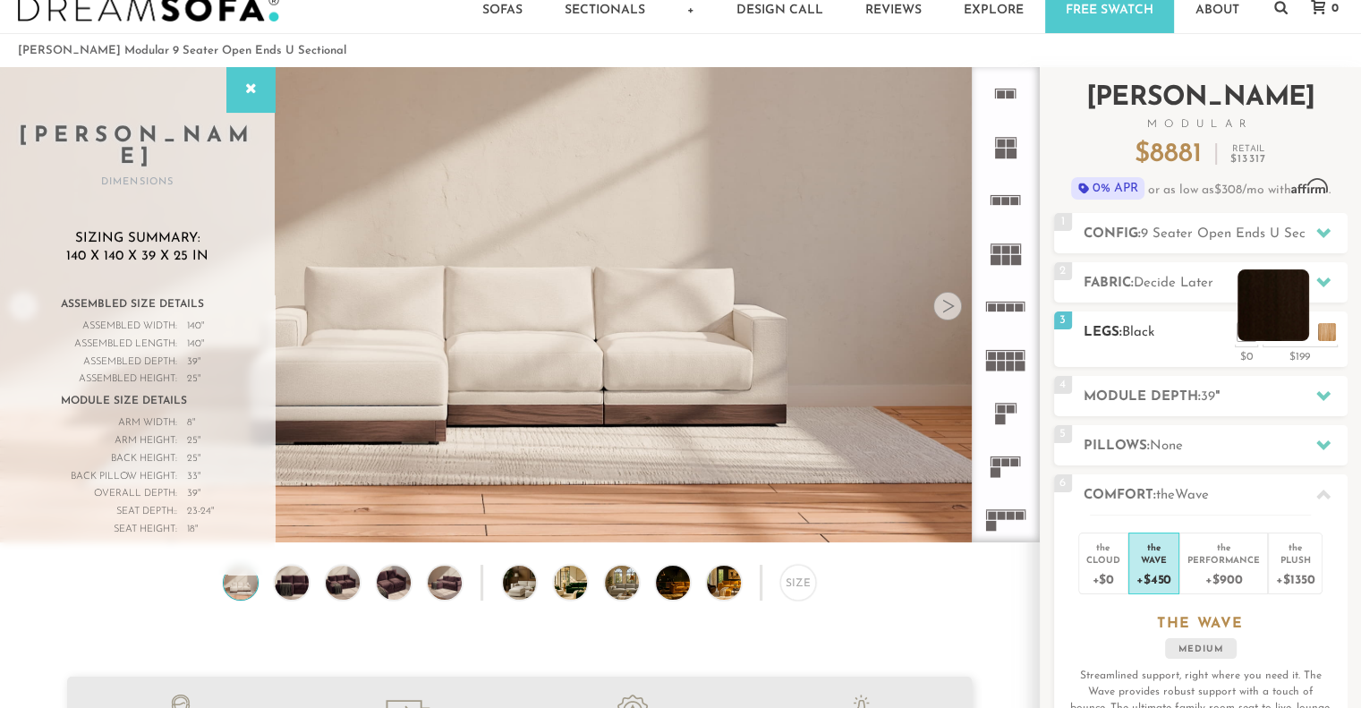
click at [1303, 337] on li at bounding box center [1273, 305] width 72 height 72
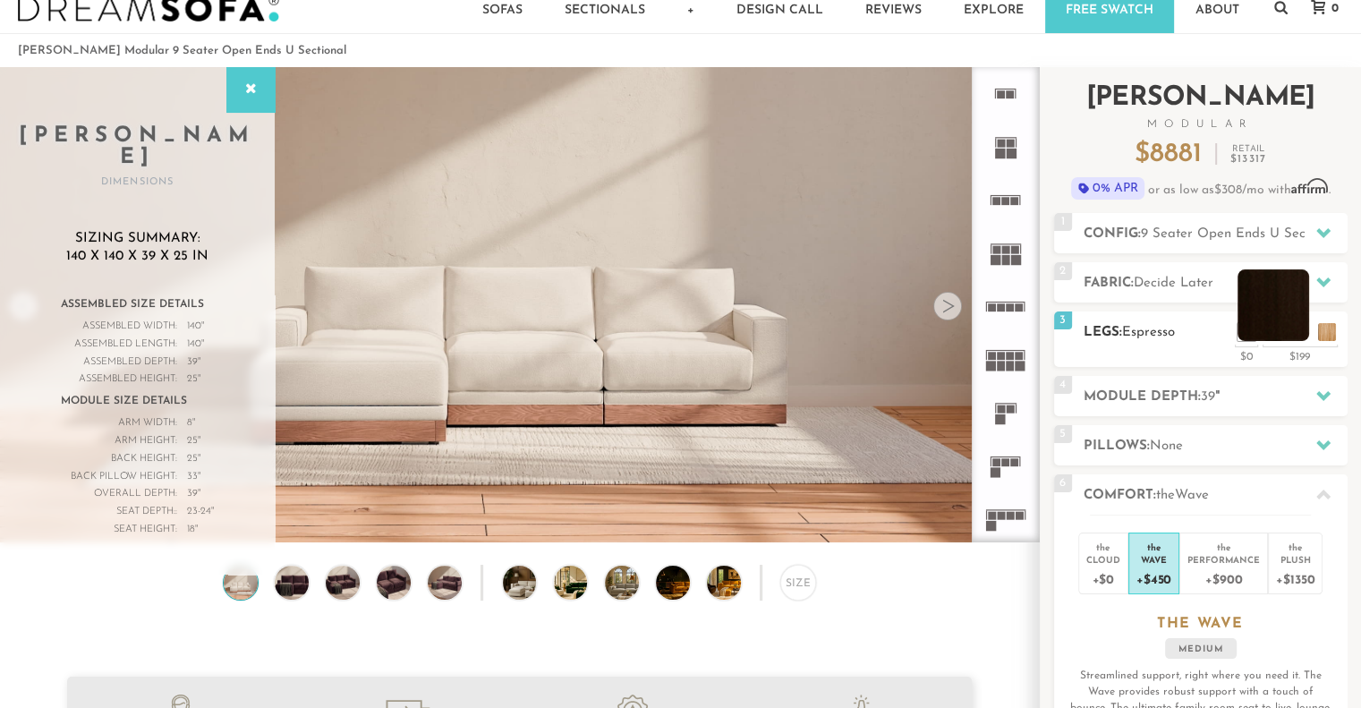
click at [1292, 337] on li at bounding box center [1273, 305] width 72 height 72
click at [1271, 332] on li at bounding box center [1246, 305] width 72 height 72
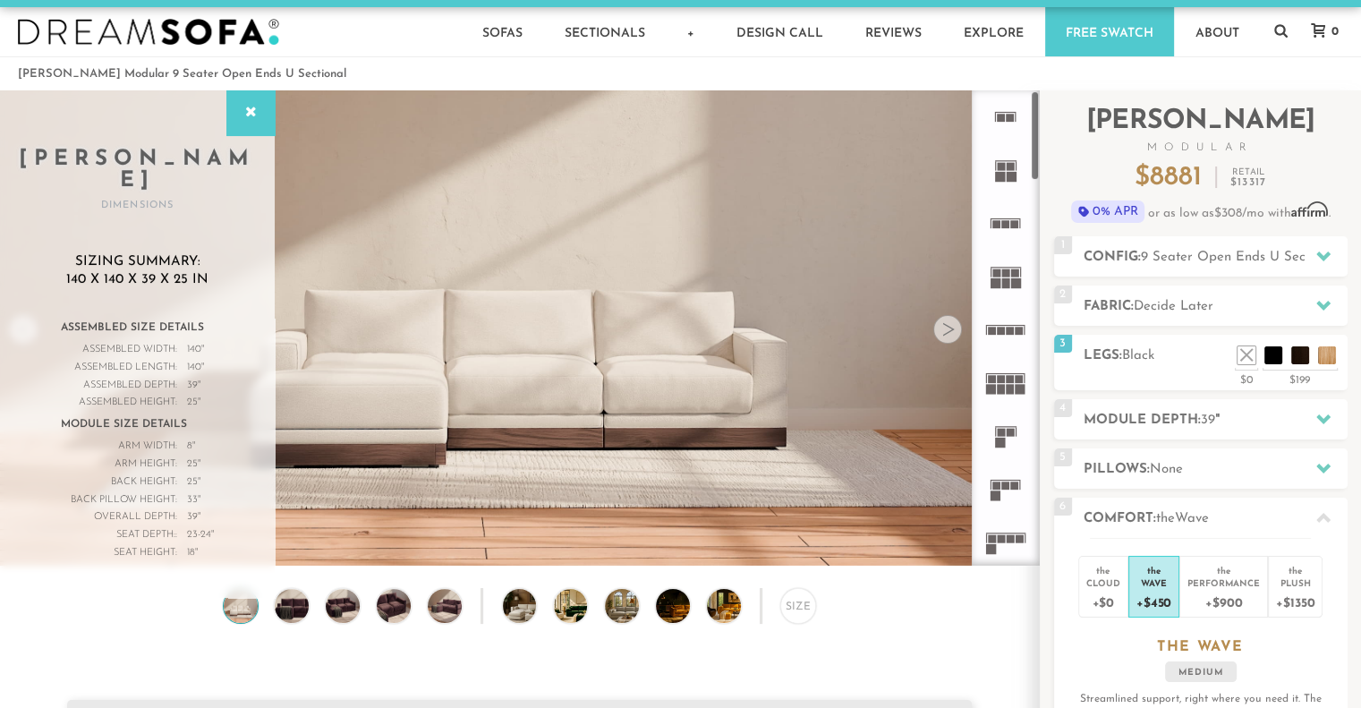
scroll to position [0, 0]
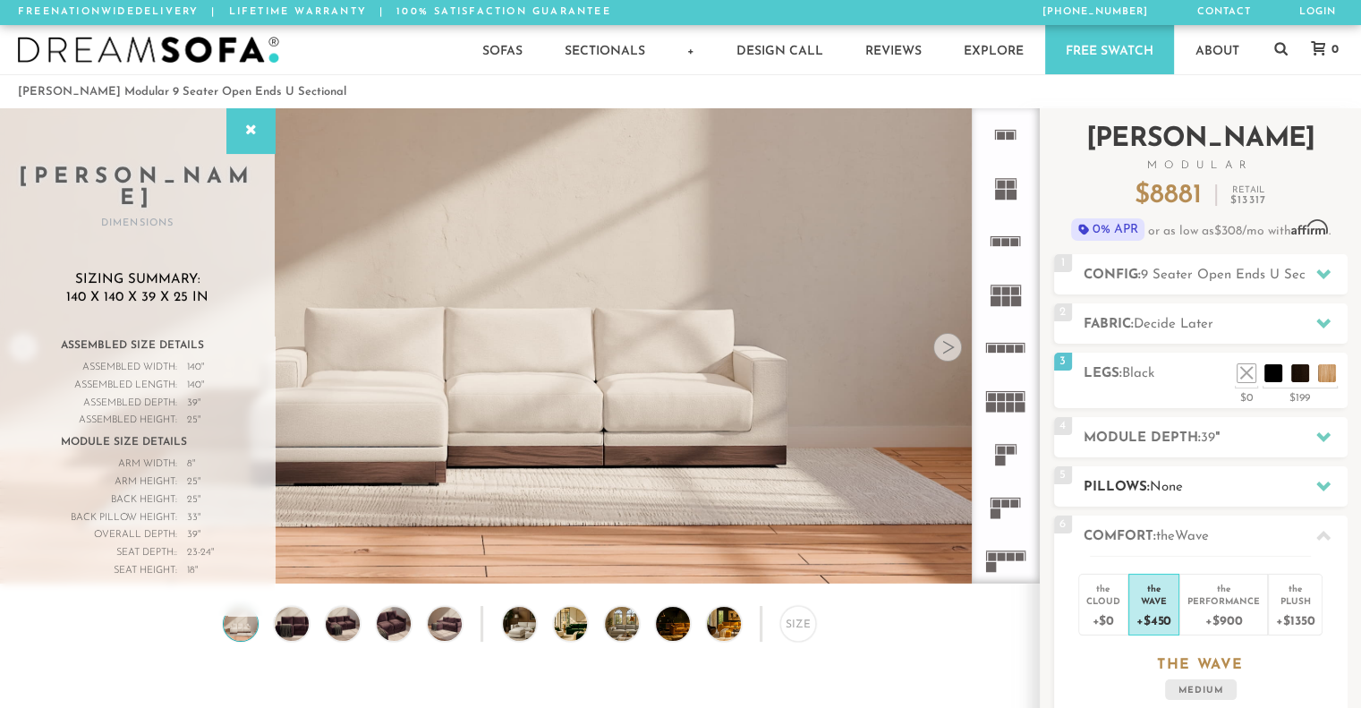
click at [1138, 477] on h2 "Pillows: None" at bounding box center [1215, 487] width 264 height 21
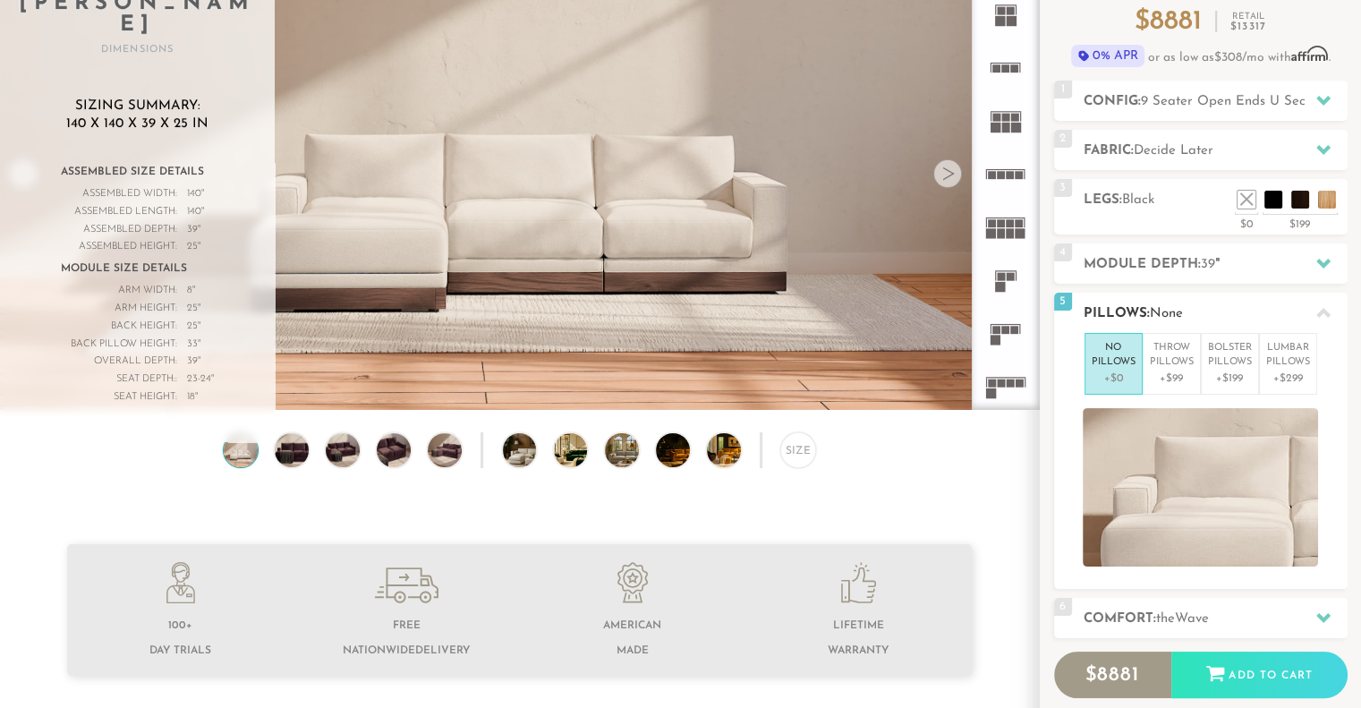
scroll to position [174, 0]
click at [1218, 353] on p "Bolster Pillows" at bounding box center [1230, 355] width 44 height 30
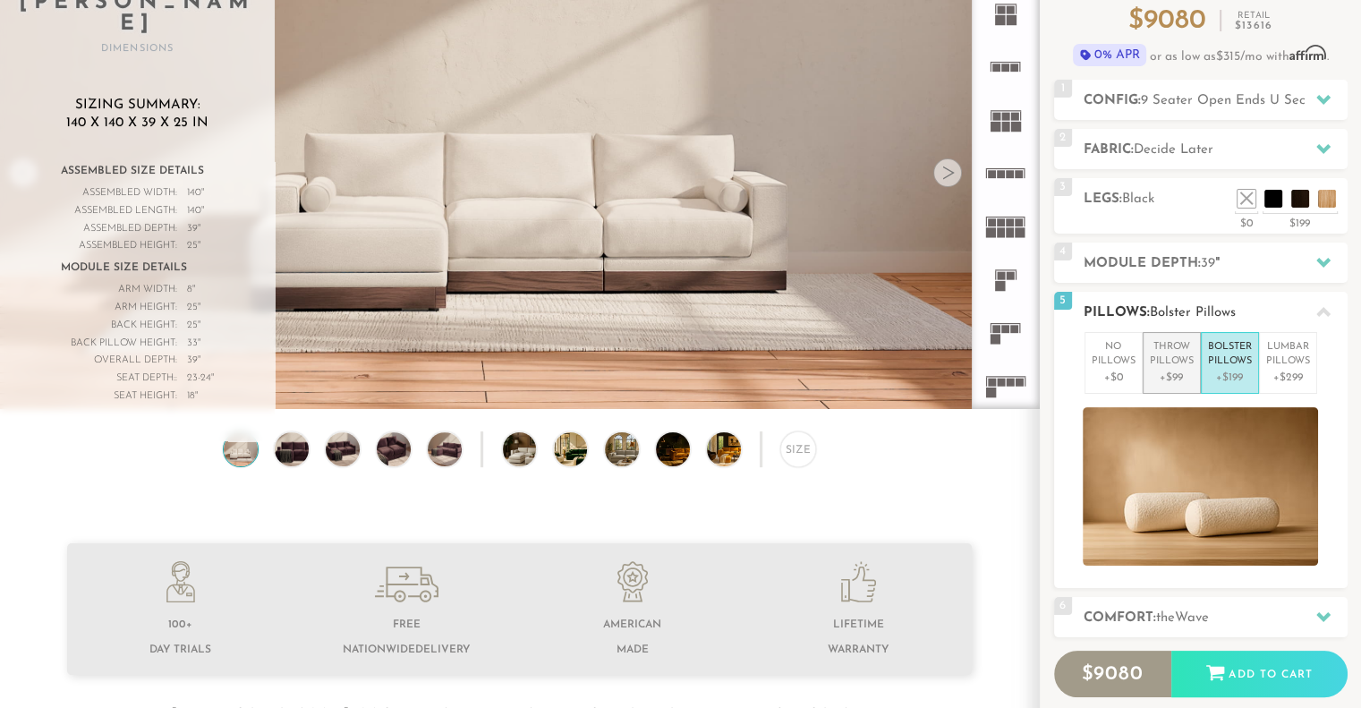
click at [1175, 352] on p "Throw Pillows" at bounding box center [1172, 355] width 44 height 30
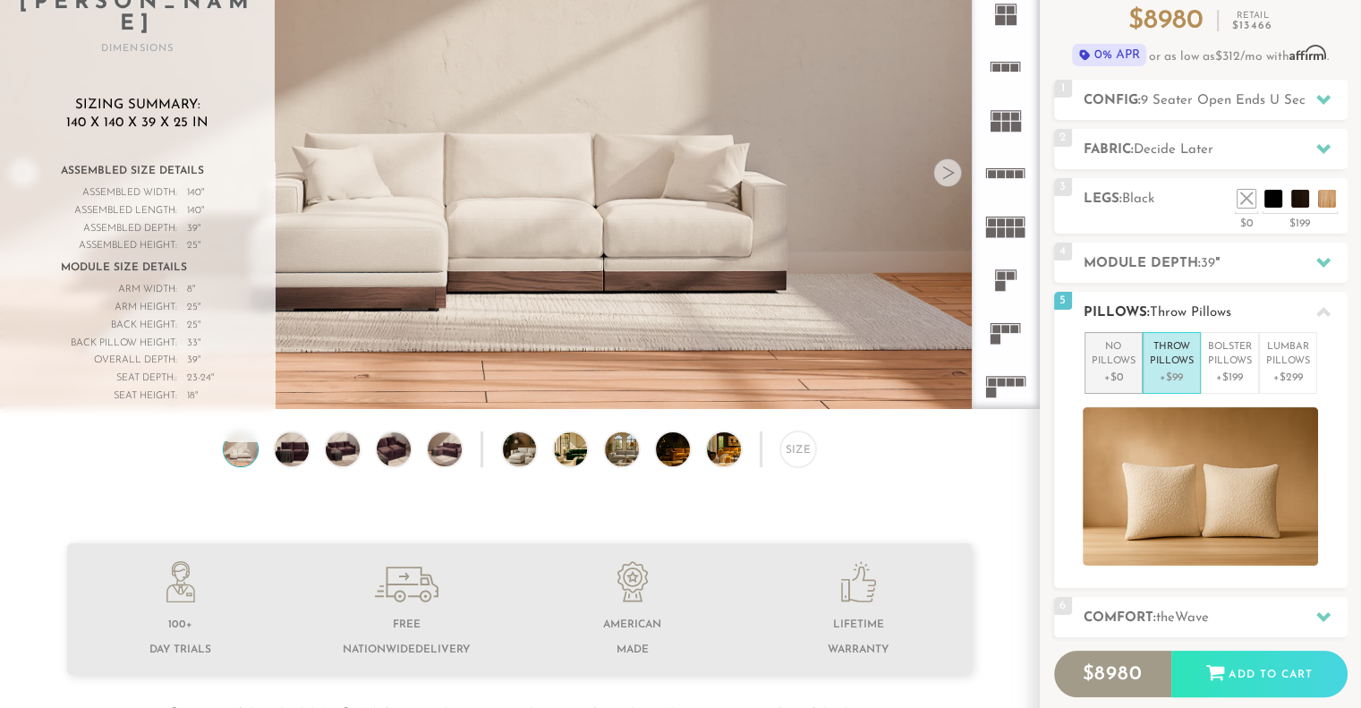
click at [1116, 362] on p "No Pillows" at bounding box center [1113, 355] width 44 height 30
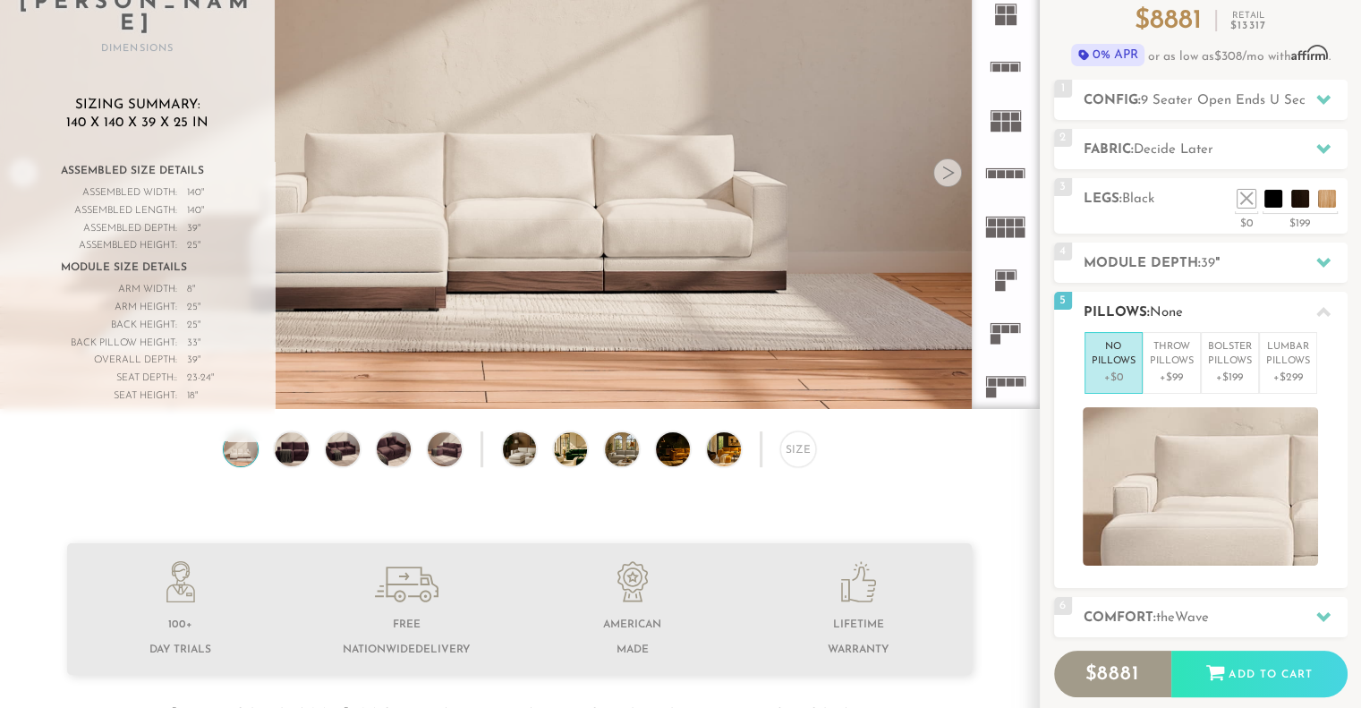
click at [1326, 308] on icon at bounding box center [1323, 312] width 14 height 14
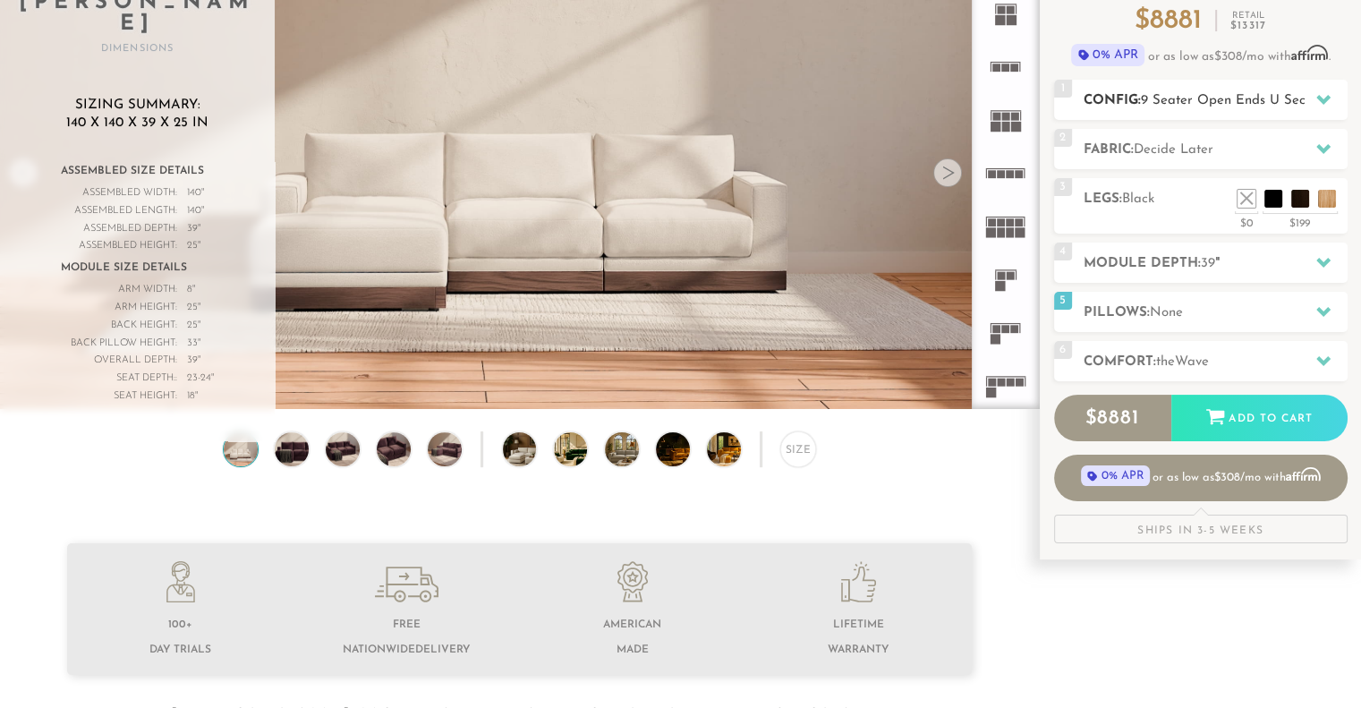
click at [1264, 107] on h2 "Config: 9 Seater Open Ends U Sectional" at bounding box center [1215, 100] width 264 height 21
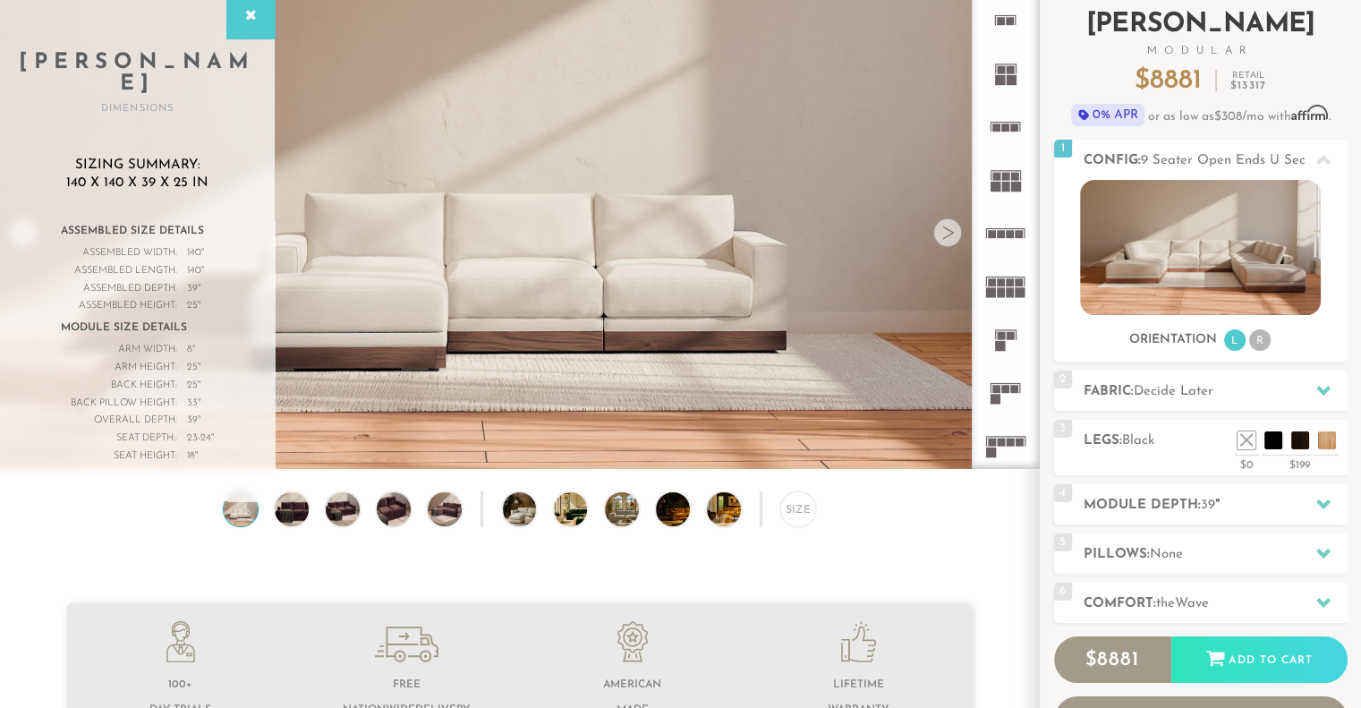
scroll to position [114, 0]
